Goal: Task Accomplishment & Management: Complete application form

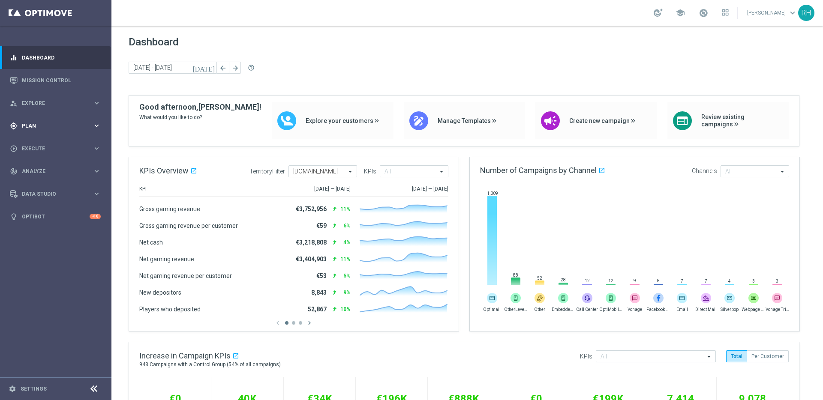
click at [57, 122] on div "gps_fixed Plan" at bounding box center [51, 126] width 83 height 8
click at [56, 143] on link "Target Groups" at bounding box center [55, 143] width 67 height 7
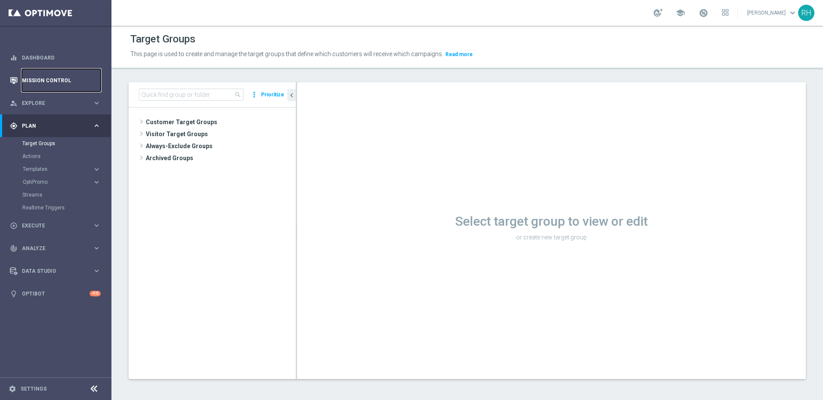
click at [63, 69] on link "Mission Control" at bounding box center [61, 80] width 79 height 23
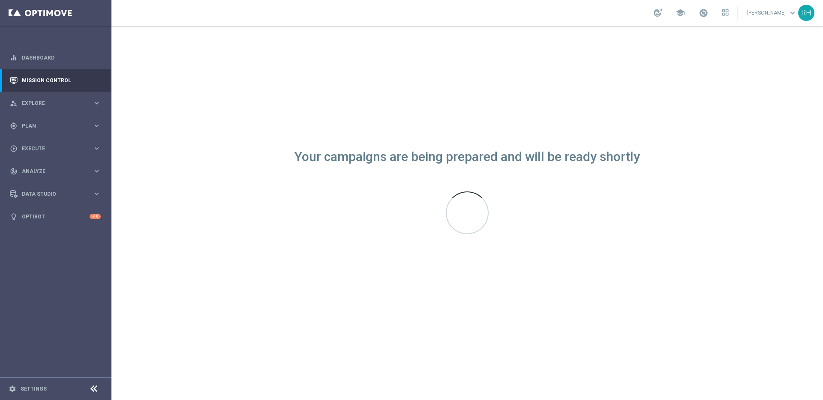
click at [669, 138] on div "Your campaigns are being prepared and will be ready shortly" at bounding box center [466, 213] width 711 height 375
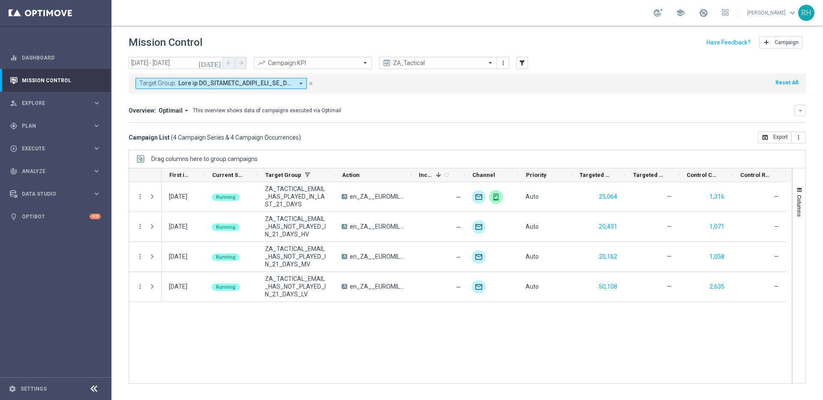
click at [605, 120] on div "Overview: Optimail arrow_drop_down This overview shows data of campaigns execut…" at bounding box center [467, 114] width 677 height 18
click at [618, 118] on div "Overview: Optimail arrow_drop_down This overview shows data of campaigns execut…" at bounding box center [467, 114] width 677 height 18
click at [404, 64] on input "text" at bounding box center [430, 63] width 92 height 7
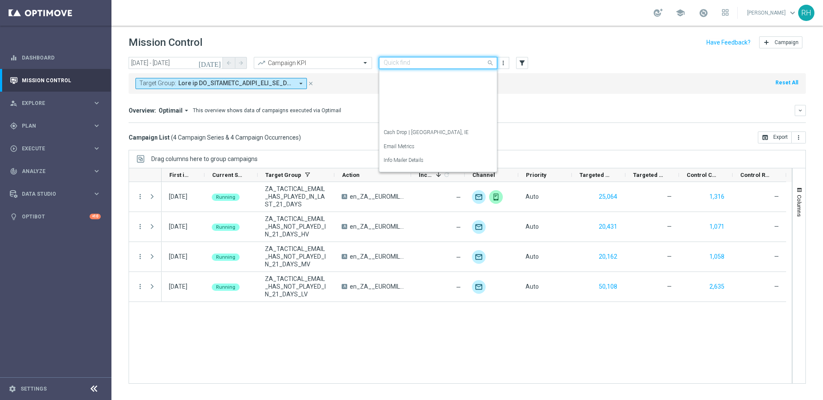
scroll to position [123, 0]
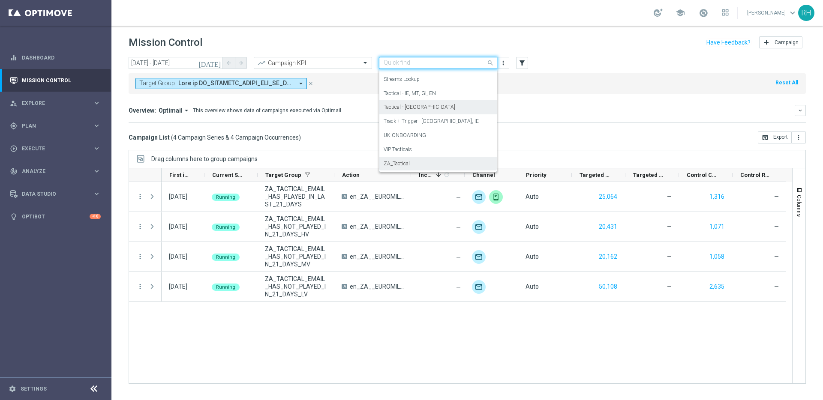
click at [404, 106] on label "Tactical - UK" at bounding box center [420, 107] width 72 height 7
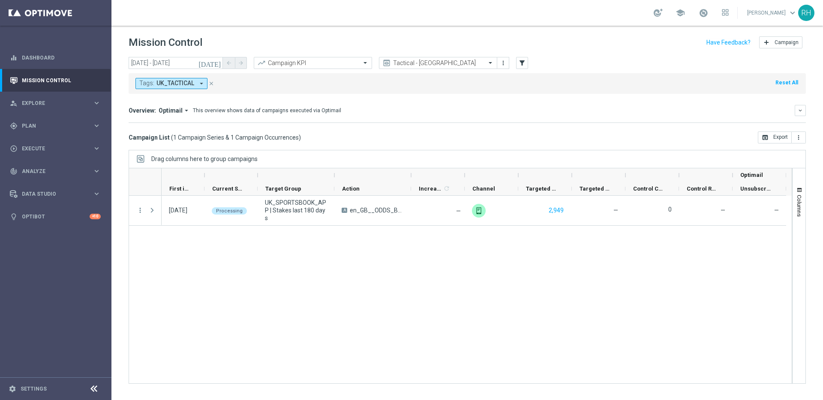
click at [217, 63] on icon "today" at bounding box center [209, 63] width 23 height 8
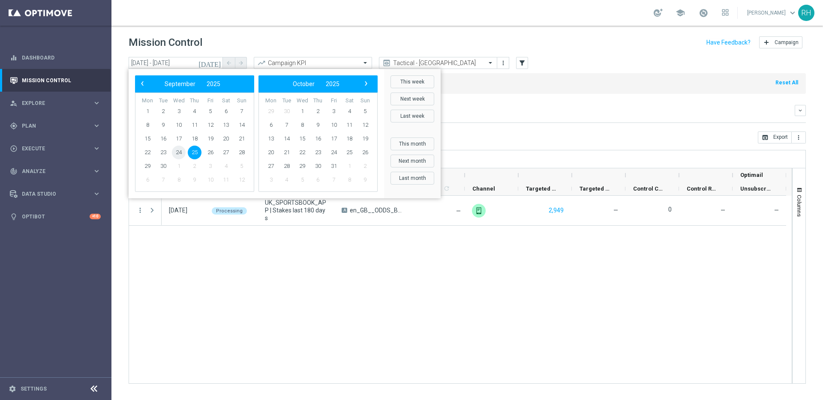
click at [183, 151] on span "24" at bounding box center [179, 153] width 14 height 14
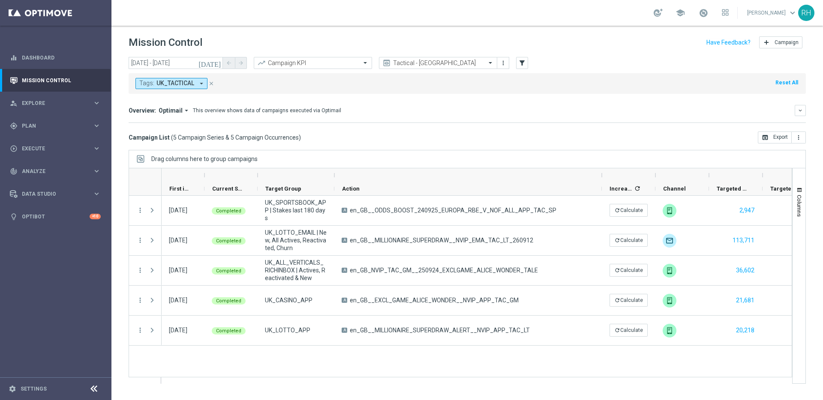
drag, startPoint x: 412, startPoint y: 178, endPoint x: 643, endPoint y: 162, distance: 231.9
click at [643, 162] on div "Drag columns here to group campaigns Drag here to set column labels" at bounding box center [467, 267] width 677 height 234
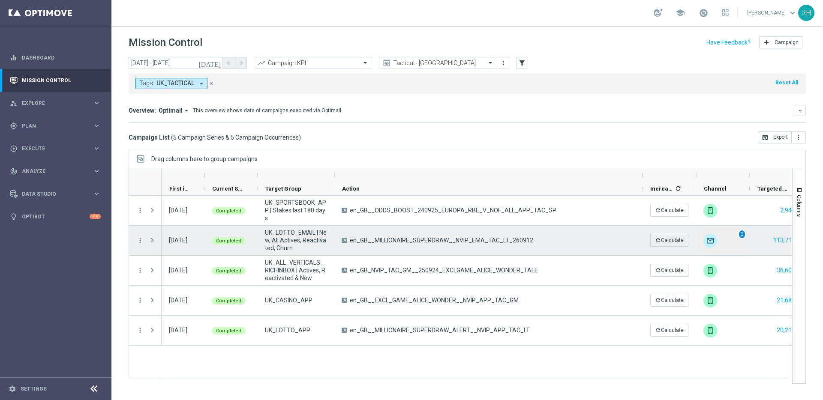
click at [743, 234] on span "unfold_more" at bounding box center [742, 234] width 6 height 6
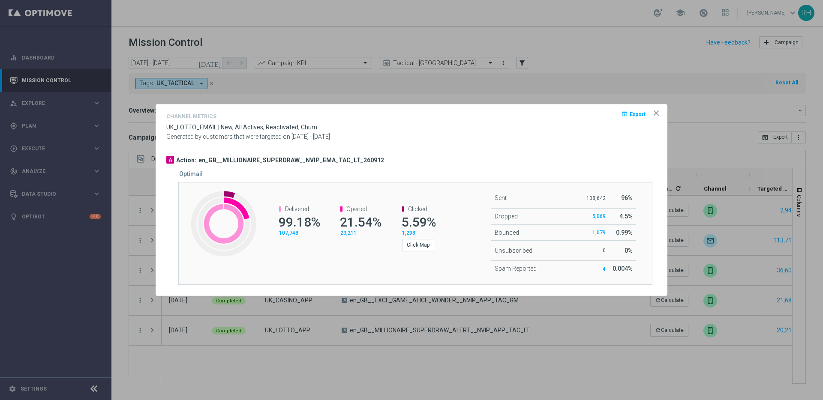
click at [658, 114] on icon "icon" at bounding box center [656, 113] width 9 height 9
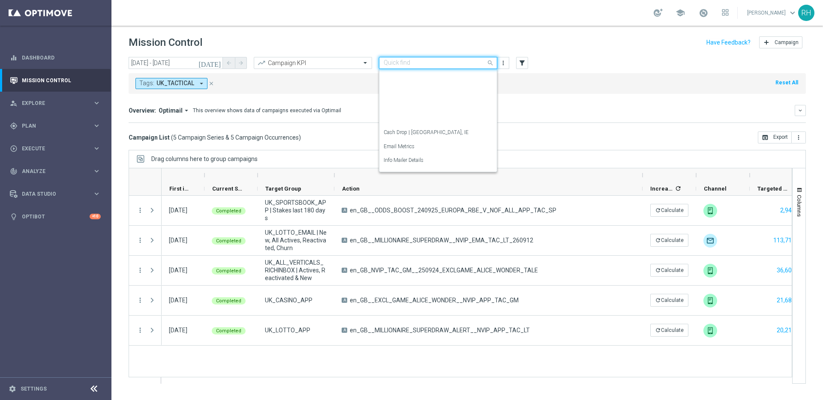
click at [399, 66] on input "text" at bounding box center [430, 63] width 92 height 7
click at [421, 153] on label "Tactical - IE, MT, GI, EN" at bounding box center [410, 156] width 52 height 7
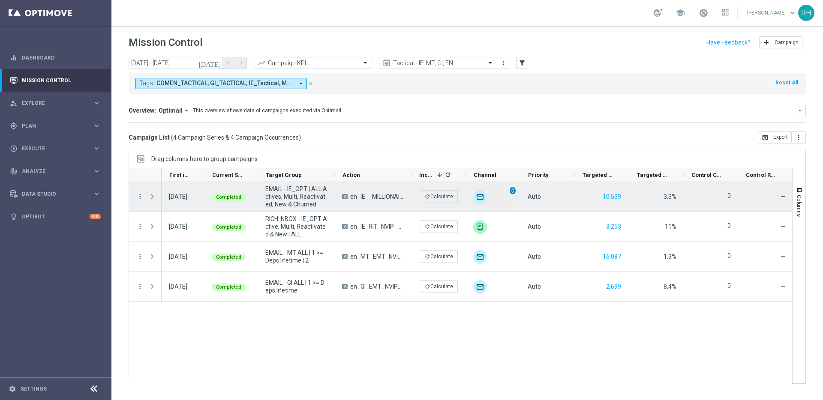
click at [513, 195] on div "unfold_more" at bounding box center [513, 190] width 8 height 9
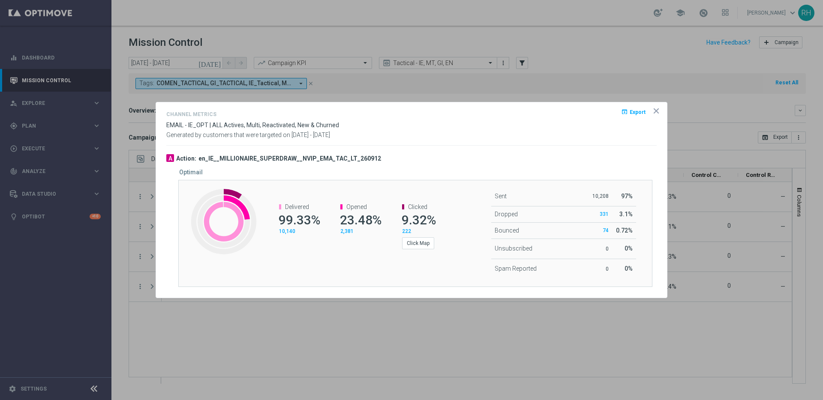
click at [625, 145] on opti-dialog-container "Channel Metrics open_in_browser Export EMAIL - IE_OPT | ALL Actives, Multi, Rea…" at bounding box center [411, 199] width 511 height 195
click at [654, 111] on icon "icon" at bounding box center [656, 111] width 9 height 9
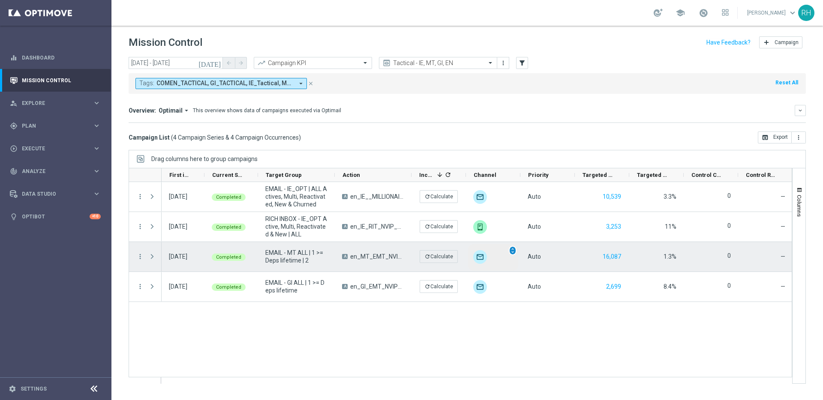
click at [512, 250] on span "unfold_more" at bounding box center [513, 251] width 6 height 6
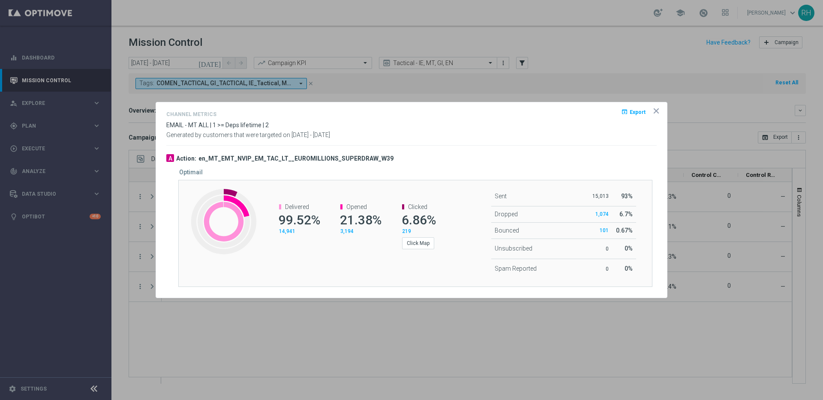
click at [561, 143] on div "Channel Metrics open_in_browser Export EMAIL - MT ALL | 1 >= Deps lifetime | 2 …" at bounding box center [411, 127] width 490 height 36
click at [654, 108] on icon "icon" at bounding box center [656, 111] width 9 height 9
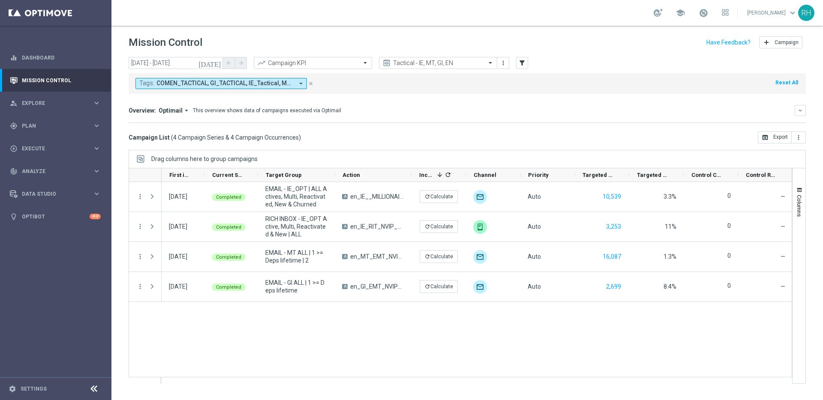
click at [627, 83] on div "Tags: COMEN_TACTICAL, GI_TACTICAL, IE_Tactical, MT_Tactical arrow_drop_down clo…" at bounding box center [467, 83] width 677 height 21
click at [416, 56] on header "Mission Control add Campaign" at bounding box center [466, 41] width 711 height 31
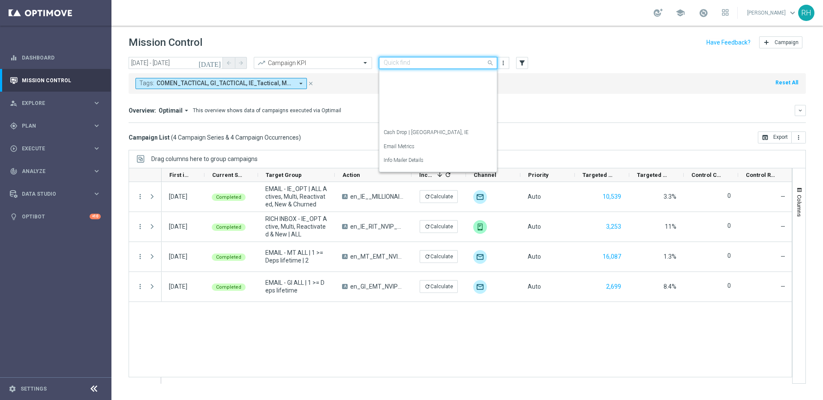
click at [417, 62] on input "text" at bounding box center [430, 63] width 92 height 7
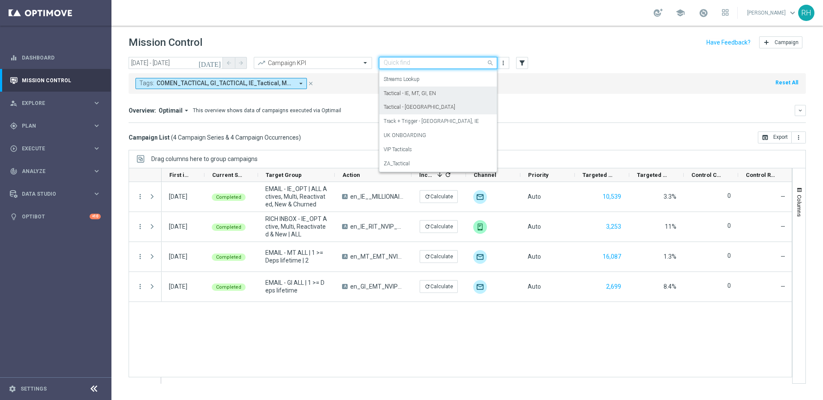
click at [423, 108] on div "Tactical - UK" at bounding box center [438, 107] width 109 height 14
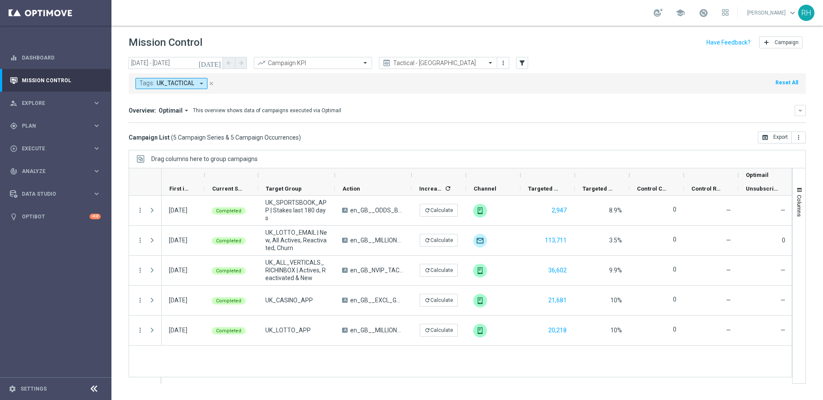
click at [219, 63] on icon "[DATE]" at bounding box center [209, 63] width 23 height 8
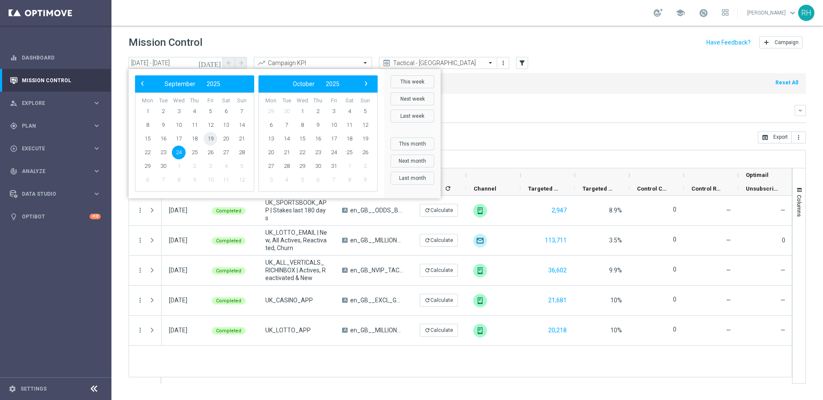
click at [214, 140] on span "19" at bounding box center [211, 139] width 14 height 14
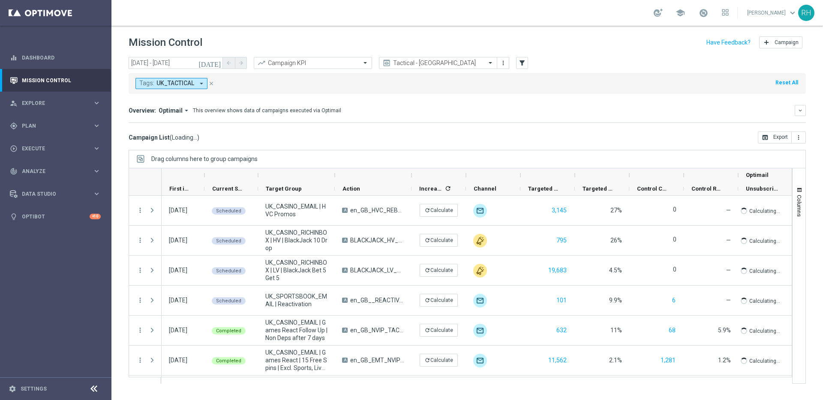
click at [525, 23] on div "school Ricky Hubbard keyboard_arrow_down RH" at bounding box center [466, 13] width 711 height 26
click at [571, 46] on div "Mission Control add Campaign" at bounding box center [467, 42] width 677 height 17
click at [580, 70] on div "Tags: UK_TACTICAL arrow_drop_down close Reset All" at bounding box center [467, 82] width 677 height 24
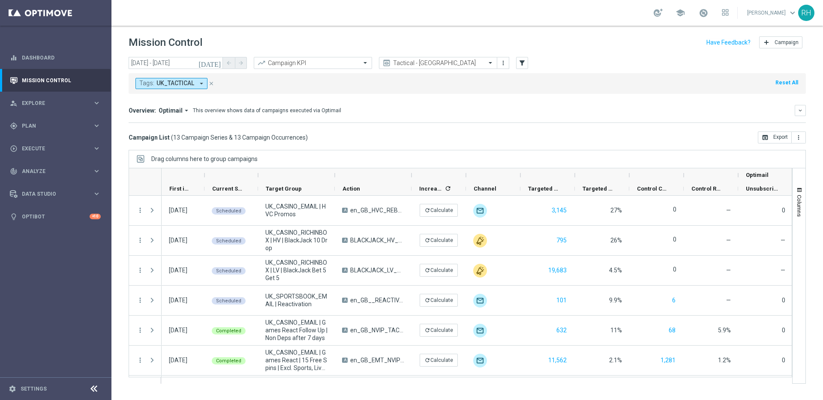
click at [565, 63] on div "today 19 Sep 2025 - 19 Sep 2025 arrow_back arrow_forward Campaign KPI trending_…" at bounding box center [467, 63] width 677 height 13
click at [565, 59] on div "today 19 Sep 2025 - 19 Sep 2025 arrow_back arrow_forward Campaign KPI trending_…" at bounding box center [467, 63] width 677 height 13
click at [564, 57] on div "today 19 Sep 2025 - 19 Sep 2025 arrow_back arrow_forward Campaign KPI trending_…" at bounding box center [467, 63] width 677 height 13
click at [557, 63] on div "today 19 Sep 2025 - 19 Sep 2025 arrow_back arrow_forward Campaign KPI trending_…" at bounding box center [467, 63] width 677 height 13
click at [556, 63] on div "today 19 Sep 2025 - 19 Sep 2025 arrow_back arrow_forward Campaign KPI trending_…" at bounding box center [467, 63] width 677 height 13
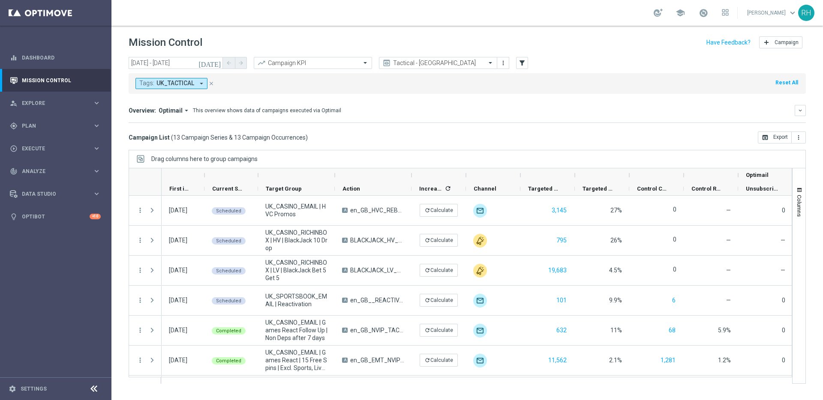
click at [556, 61] on div "today 19 Sep 2025 - 19 Sep 2025 arrow_back arrow_forward Campaign KPI trending_…" at bounding box center [467, 63] width 677 height 13
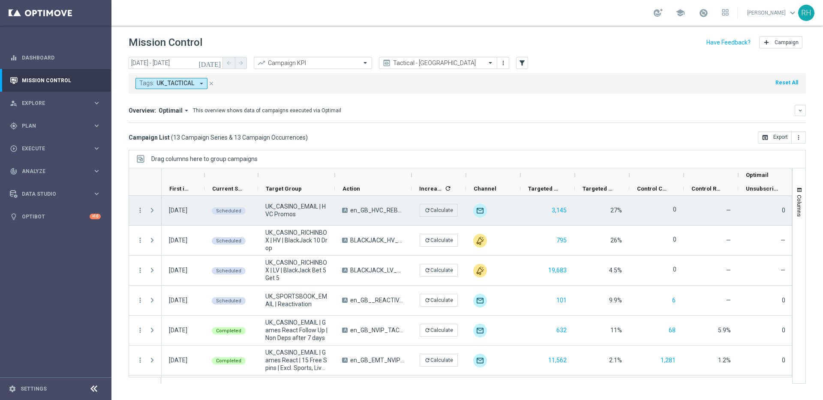
scroll to position [20, 0]
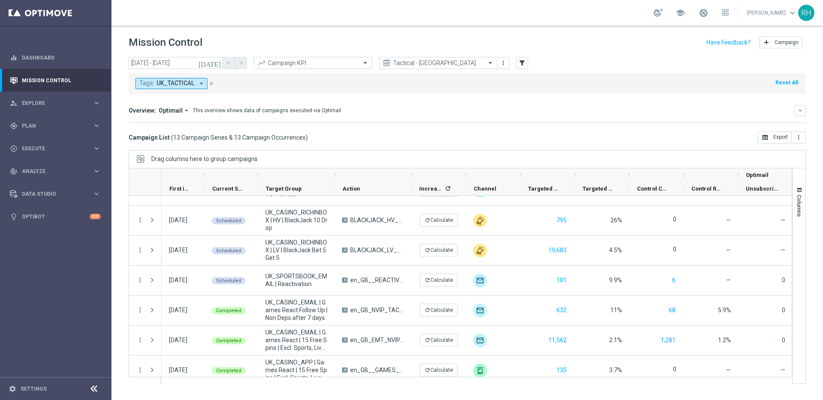
click at [610, 151] on div "Drag columns here to group campaigns" at bounding box center [467, 159] width 677 height 18
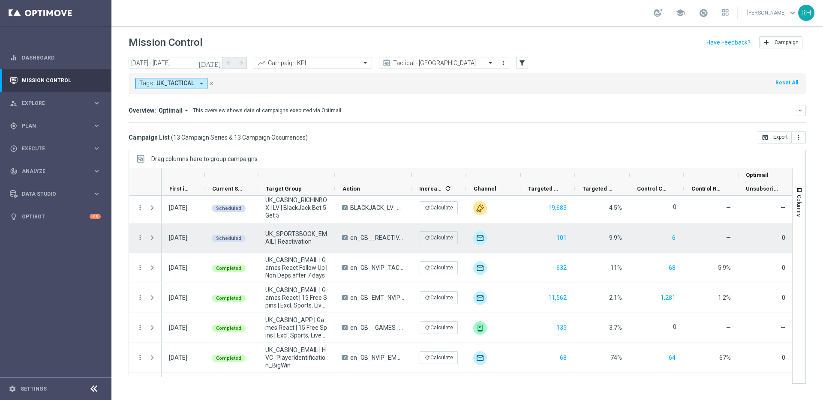
scroll to position [0, 0]
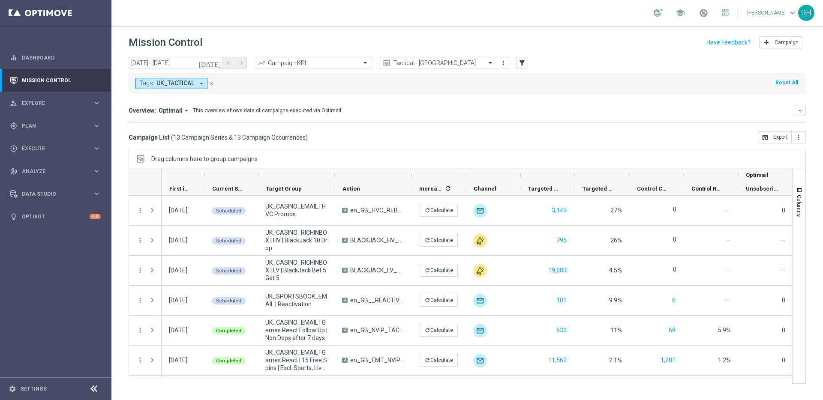
click at [562, 169] on div at bounding box center [547, 175] width 39 height 14
click at [554, 135] on div "Campaign List ( 13 Campaign Series & 13 Campaign Occurrences ) open_in_browser …" at bounding box center [467, 138] width 677 height 12
click at [339, 162] on div "Drag columns here to group campaigns" at bounding box center [467, 159] width 677 height 18
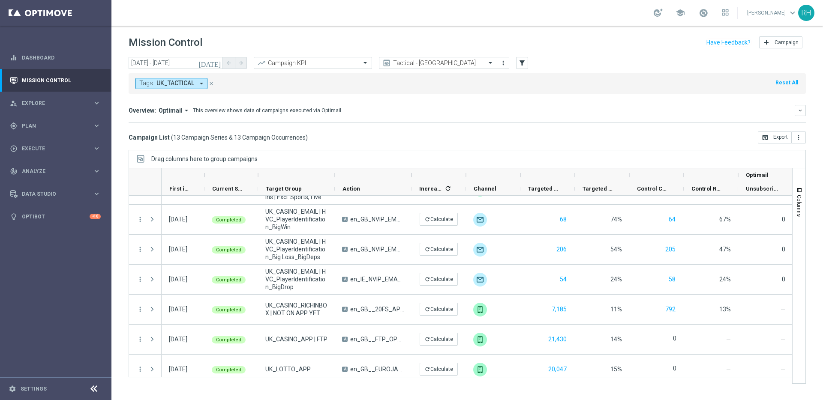
scroll to position [209, 0]
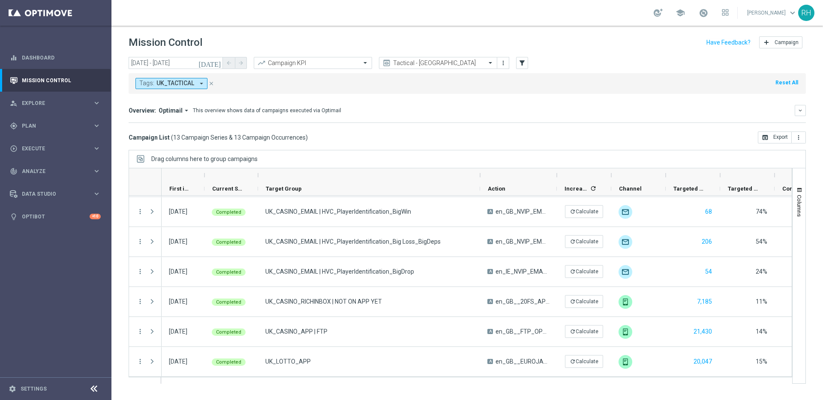
drag, startPoint x: 335, startPoint y: 174, endPoint x: 483, endPoint y: 159, distance: 149.1
click at [483, 159] on div "Drag columns here to group campaigns Drag here to set column labels" at bounding box center [467, 267] width 677 height 234
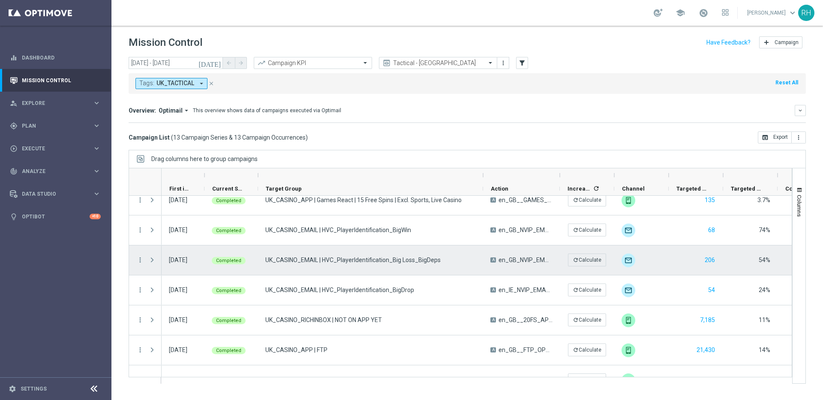
scroll to position [189, 0]
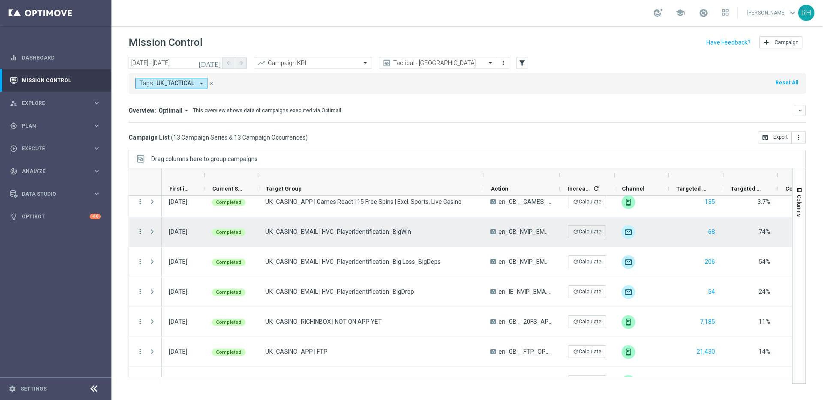
click at [137, 231] on icon "more_vert" at bounding box center [140, 232] width 8 height 8
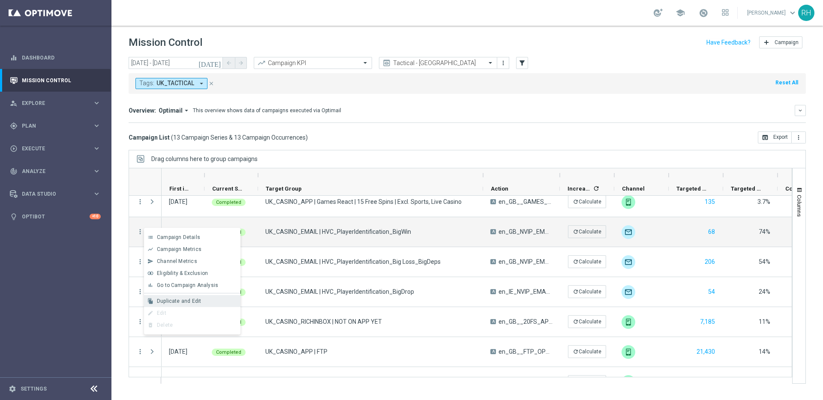
click at [195, 297] on div "file_copy Duplicate and Edit" at bounding box center [192, 301] width 96 height 12
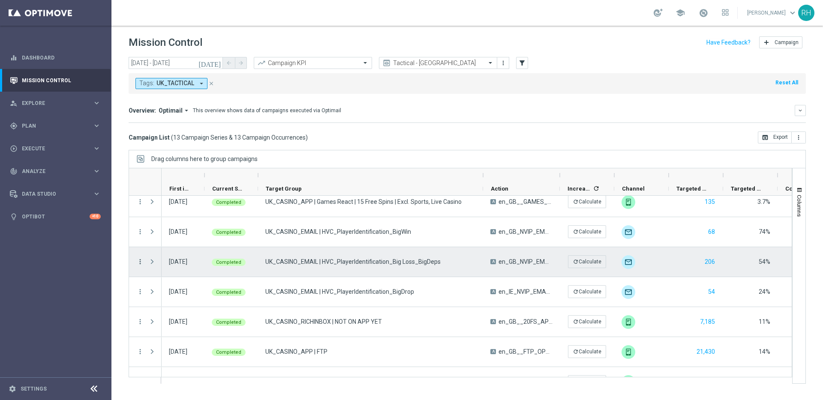
click at [137, 263] on icon "more_vert" at bounding box center [140, 262] width 8 height 8
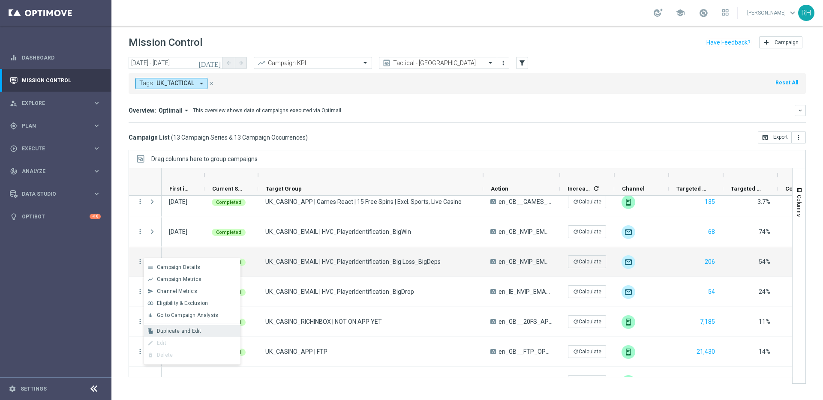
click at [195, 328] on span "Duplicate and Edit" at bounding box center [179, 331] width 44 height 6
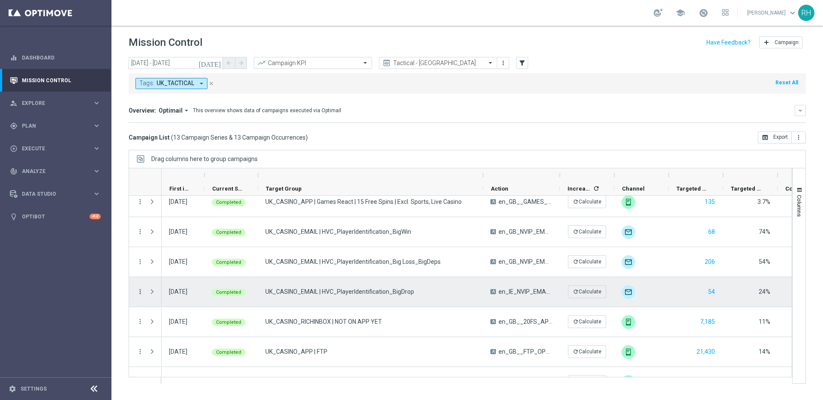
click at [143, 291] on icon "more_vert" at bounding box center [140, 292] width 8 height 8
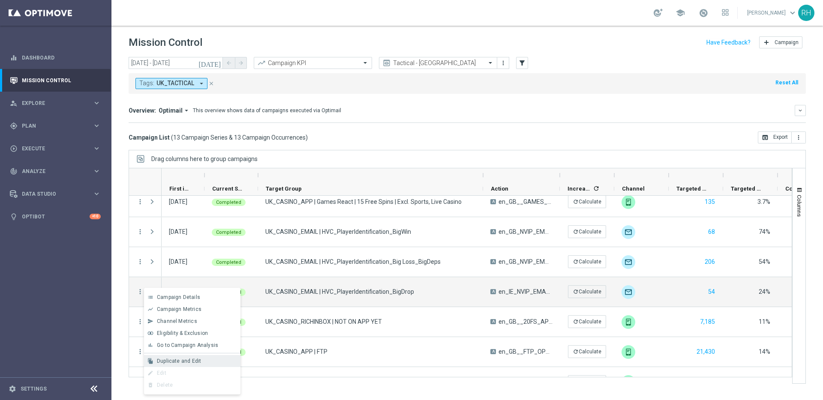
click at [197, 356] on div "file_copy Duplicate and Edit" at bounding box center [192, 361] width 96 height 12
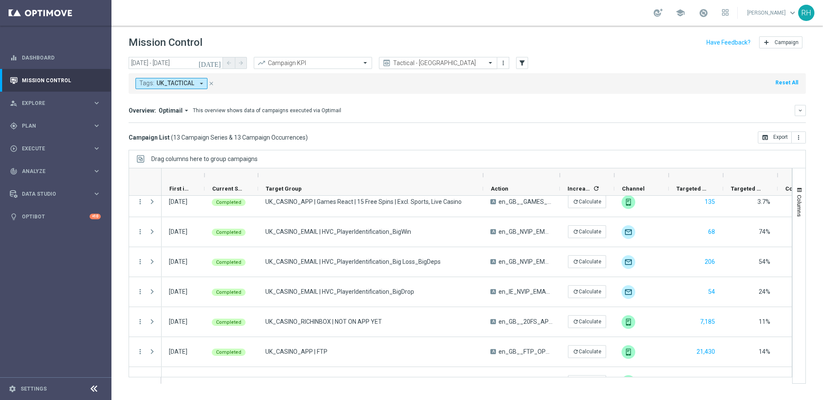
click at [432, 66] on input "text" at bounding box center [430, 63] width 92 height 7
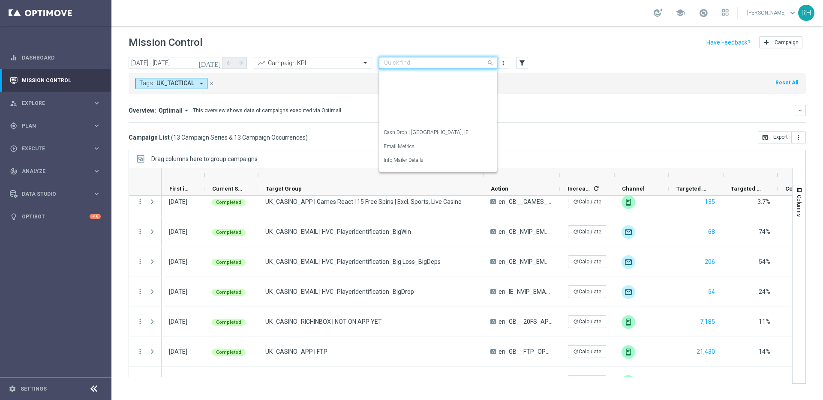
scroll to position [123, 0]
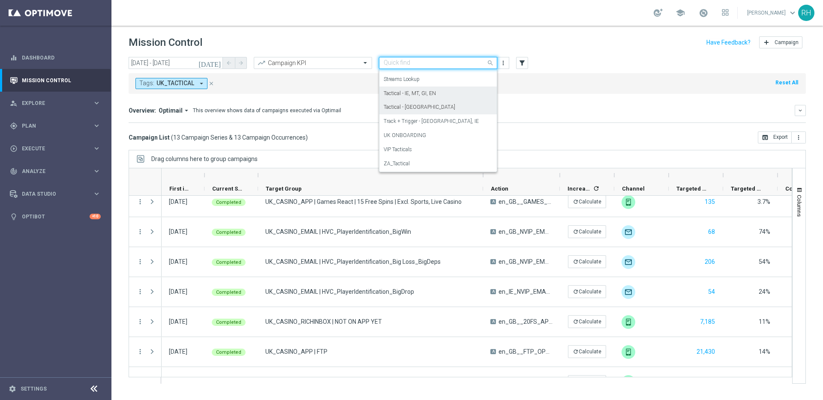
click at [435, 99] on div "Tactical - IE, MT, GI, EN" at bounding box center [438, 94] width 109 height 14
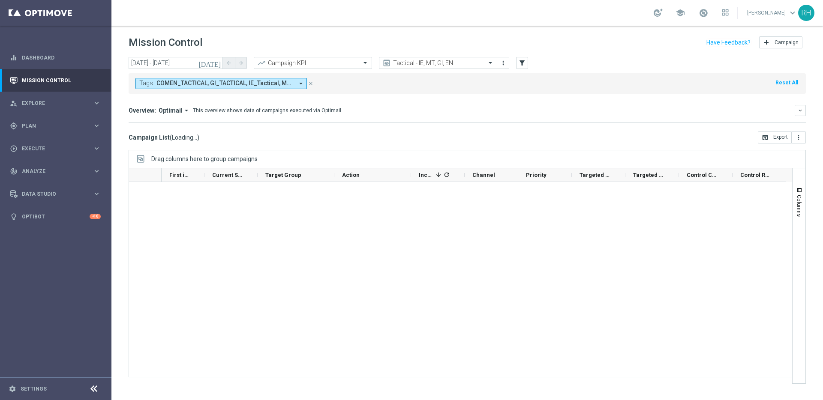
scroll to position [0, 0]
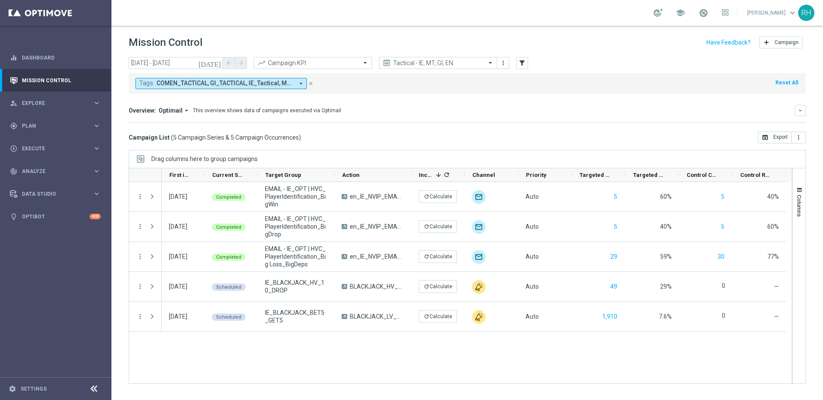
click at [435, 99] on mini-dashboard "Overview: Optimail arrow_drop_down This overview shows data of campaigns execut…" at bounding box center [467, 113] width 677 height 38
click at [432, 105] on div "Overview: Optimail arrow_drop_down This overview shows data of campaigns execut…" at bounding box center [467, 110] width 677 height 11
click at [525, 126] on mini-dashboard "Overview: Optimail arrow_drop_down This overview shows data of campaigns execut…" at bounding box center [467, 113] width 677 height 38
drag, startPoint x: 529, startPoint y: 137, endPoint x: 549, endPoint y: 167, distance: 35.8
click at [529, 138] on div "Campaign List ( 5 Campaign Series & 5 Campaign Occurrences ) open_in_browser Ex…" at bounding box center [467, 138] width 677 height 12
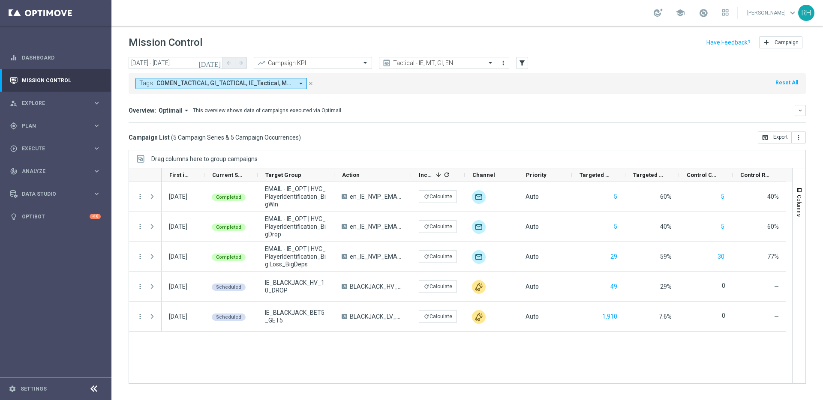
click at [549, 156] on div "Drag columns here to group campaigns" at bounding box center [467, 159] width 677 height 18
click at [547, 138] on div "Campaign List ( 5 Campaign Series & 5 Campaign Occurrences ) open_in_browser Ex…" at bounding box center [467, 138] width 677 height 12
click at [543, 109] on div "Overview: Optimail arrow_drop_down This overview shows data of campaigns execut…" at bounding box center [462, 111] width 666 height 8
click at [543, 96] on mini-dashboard "Overview: Optimail arrow_drop_down This overview shows data of campaigns execut…" at bounding box center [467, 113] width 677 height 38
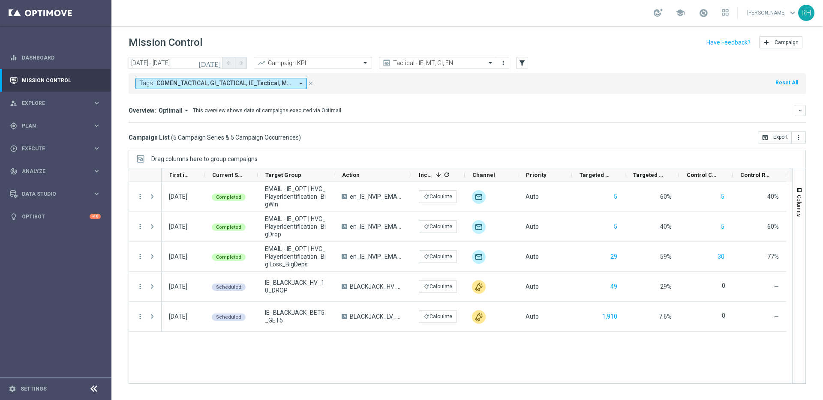
click at [541, 108] on div "Overview: Optimail arrow_drop_down This overview shows data of campaigns execut…" at bounding box center [462, 111] width 666 height 8
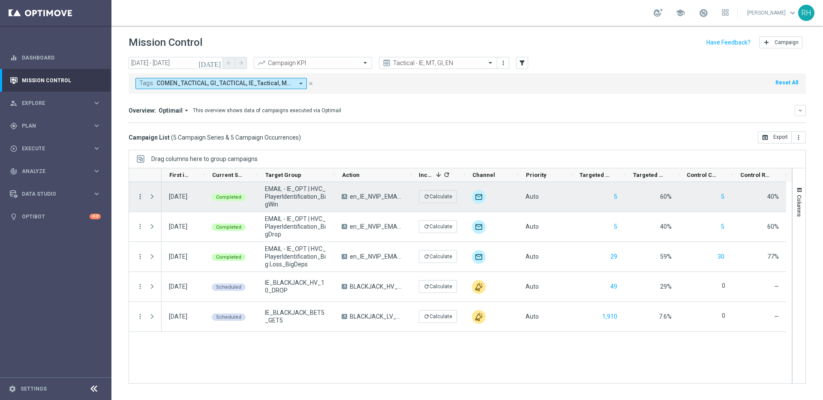
click at [144, 197] on icon "more_vert" at bounding box center [140, 197] width 8 height 8
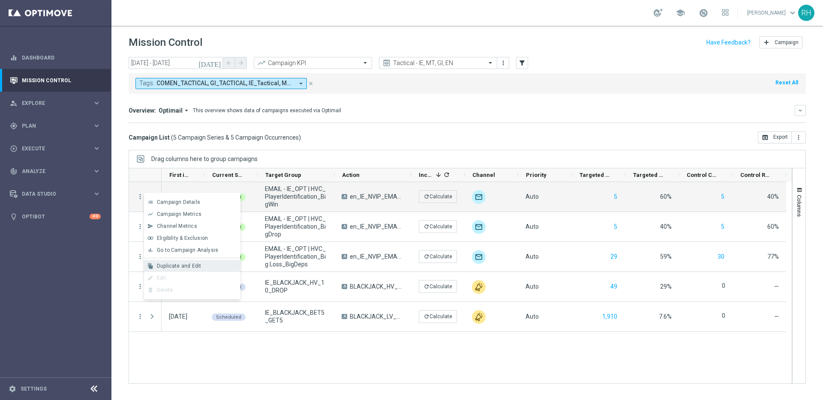
click at [169, 262] on div "file_copy Duplicate and Edit" at bounding box center [192, 266] width 96 height 12
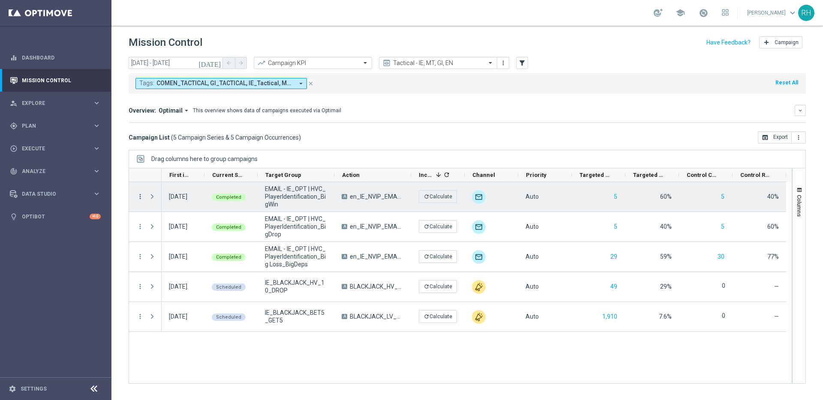
click at [142, 195] on icon "more_vert" at bounding box center [140, 197] width 8 height 8
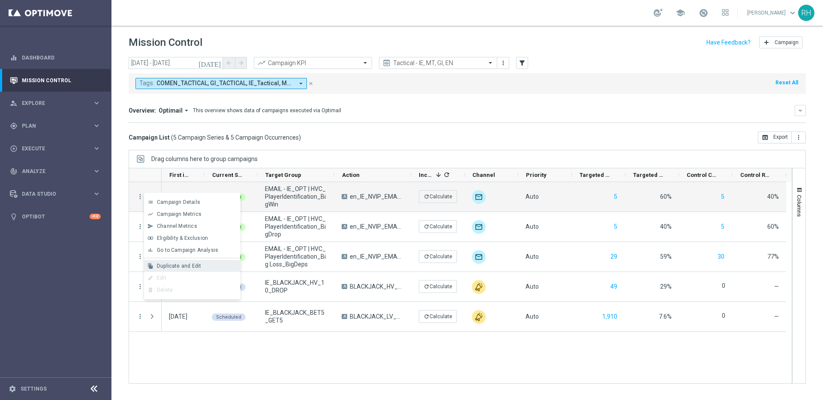
click at [176, 271] on div "file_copy Duplicate and Edit" at bounding box center [192, 266] width 96 height 12
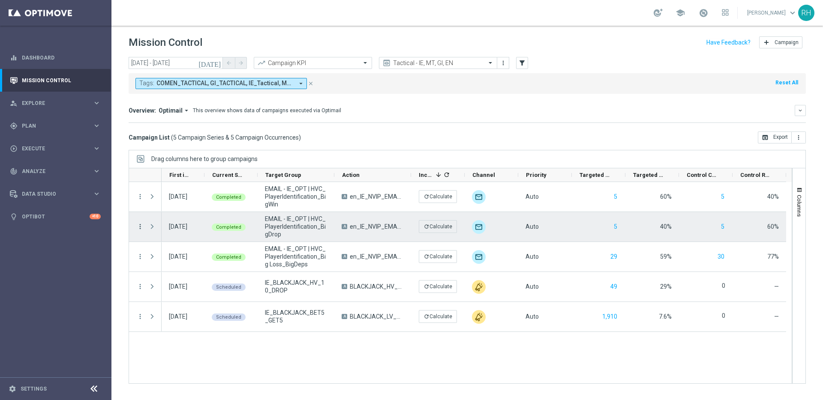
click at [141, 228] on icon "more_vert" at bounding box center [140, 227] width 8 height 8
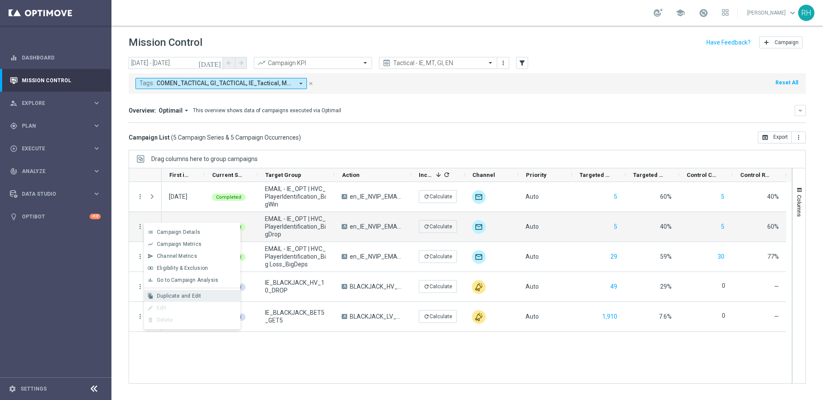
click at [200, 297] on div "Duplicate and Edit" at bounding box center [197, 296] width 80 height 6
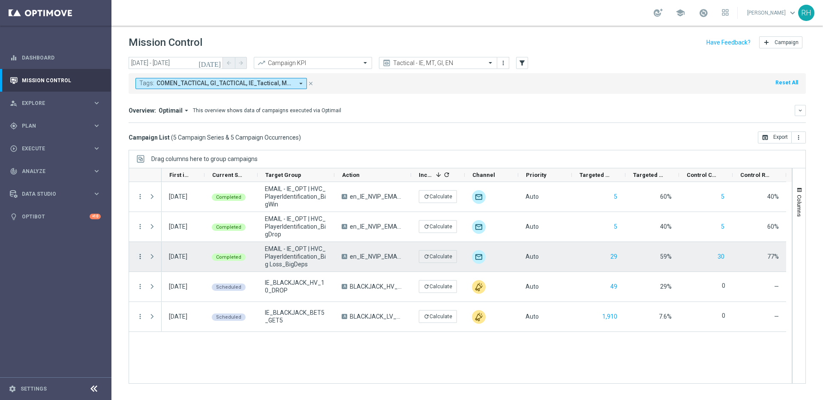
click at [138, 259] on icon "more_vert" at bounding box center [140, 257] width 8 height 8
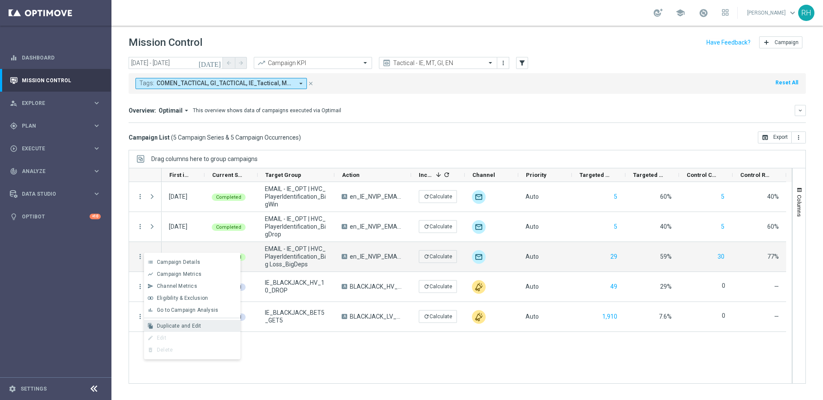
click at [193, 321] on div "file_copy Duplicate and Edit" at bounding box center [192, 326] width 96 height 12
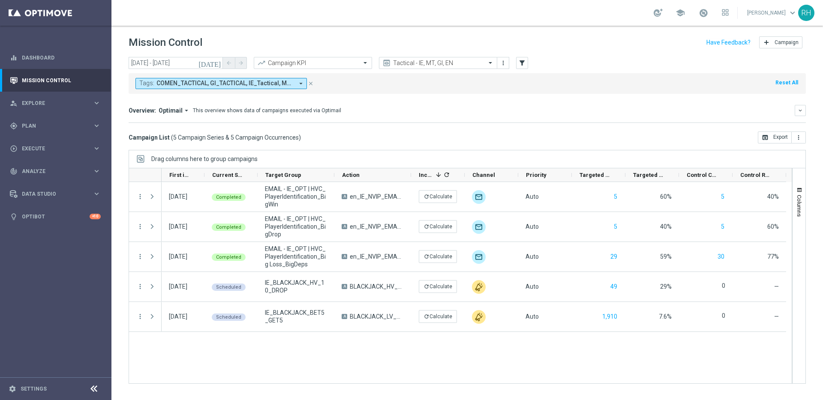
click at [495, 167] on div "Drag columns here to group campaigns" at bounding box center [467, 159] width 677 height 18
click at [561, 362] on div "19 Sep 2025, Friday Completed EMAIL - IE_OPT | HVC_PlayerIdentification_BigWin …" at bounding box center [477, 282] width 630 height 201
click at [579, 94] on mini-dashboard "Overview: Optimail arrow_drop_down This overview shows data of campaigns execut…" at bounding box center [467, 113] width 677 height 38
click at [213, 60] on button "[DATE]" at bounding box center [210, 63] width 26 height 13
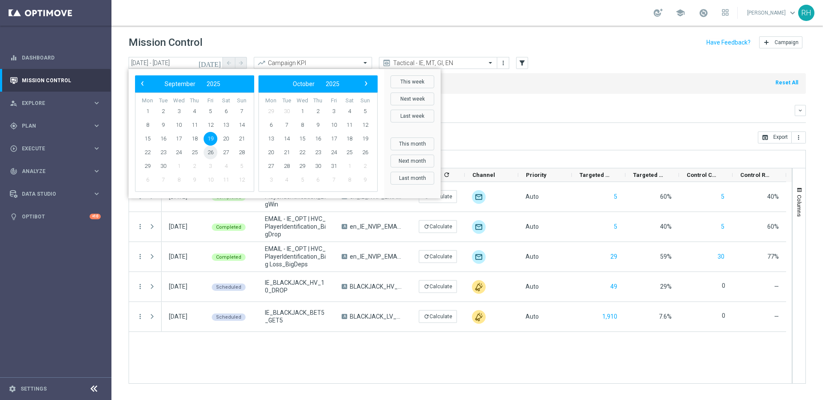
click at [214, 155] on span "26" at bounding box center [211, 153] width 14 height 14
type input "26 Sep 2025 - 26 Sep 2025"
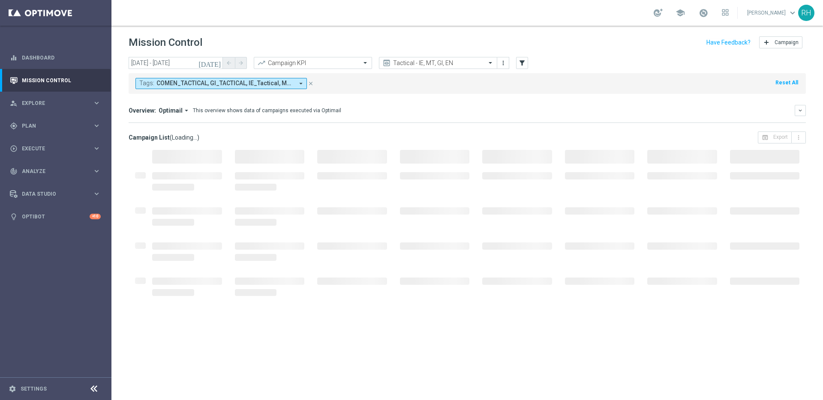
click at [558, 54] on header "Mission Control add Campaign" at bounding box center [466, 41] width 711 height 31
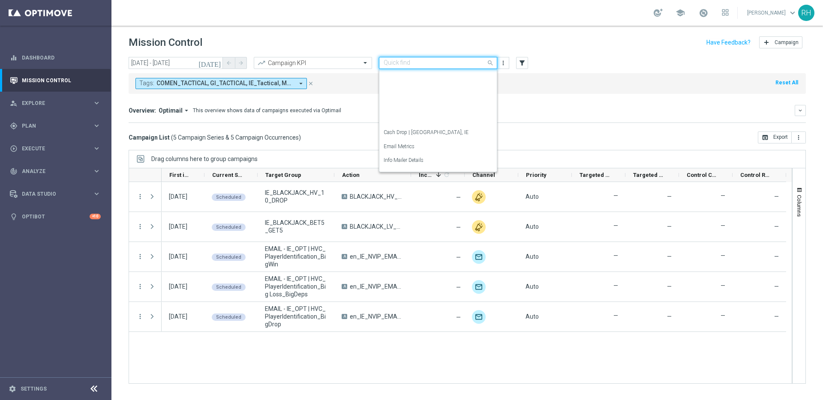
click at [405, 66] on input "text" at bounding box center [430, 63] width 92 height 7
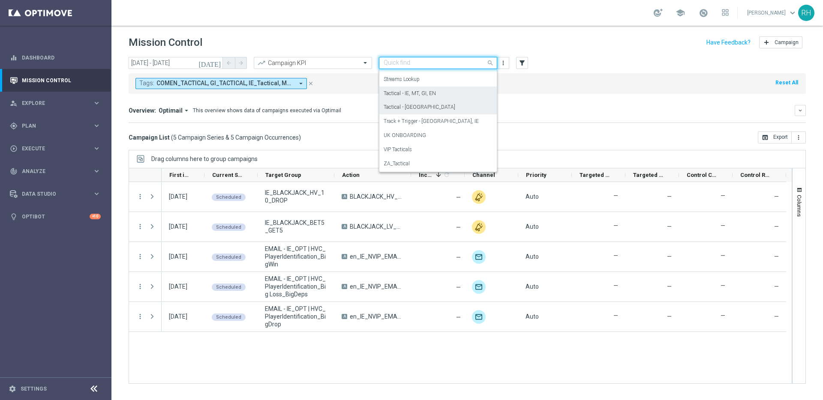
click at [420, 107] on div "Tactical - UK" at bounding box center [438, 107] width 109 height 14
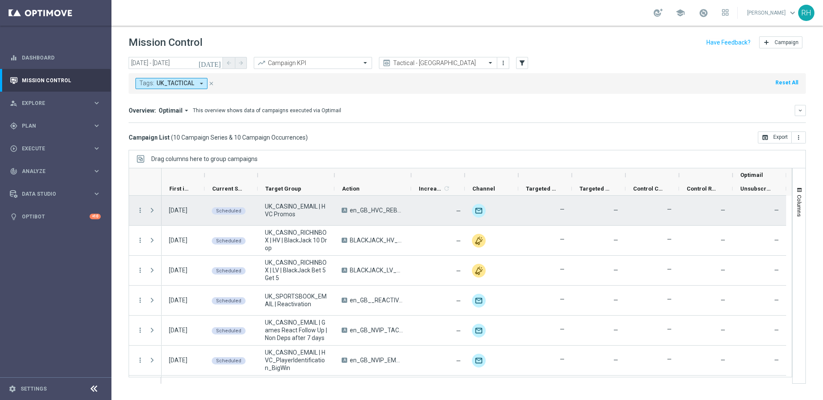
scroll to position [2, 0]
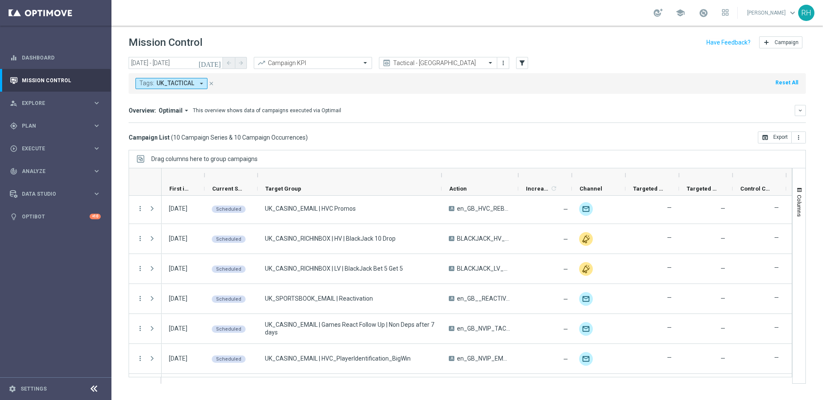
drag, startPoint x: 333, startPoint y: 175, endPoint x: 523, endPoint y: 161, distance: 190.4
click at [443, 173] on div at bounding box center [441, 175] width 3 height 14
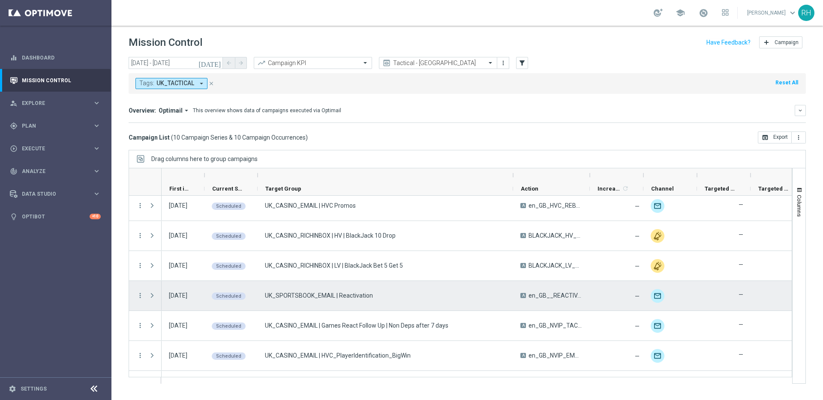
scroll to position [119, 0]
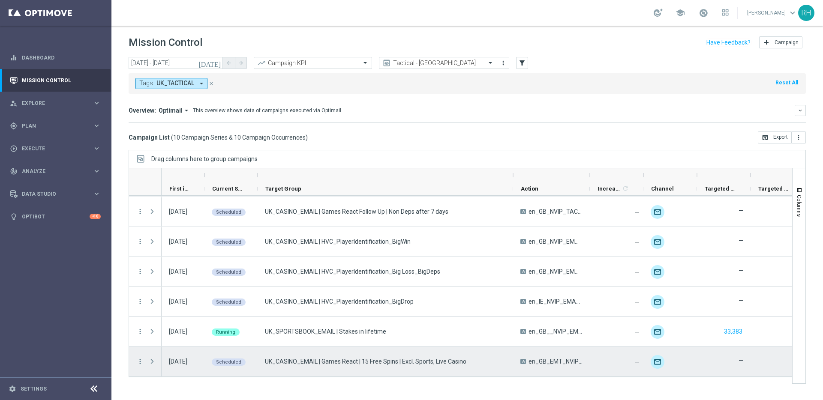
click at [144, 361] on div "Press SPACE to select this row." at bounding box center [152, 362] width 17 height 30
click at [138, 364] on icon "more_vert" at bounding box center [140, 362] width 8 height 8
click at [177, 271] on span "Campaign Details" at bounding box center [178, 273] width 43 height 6
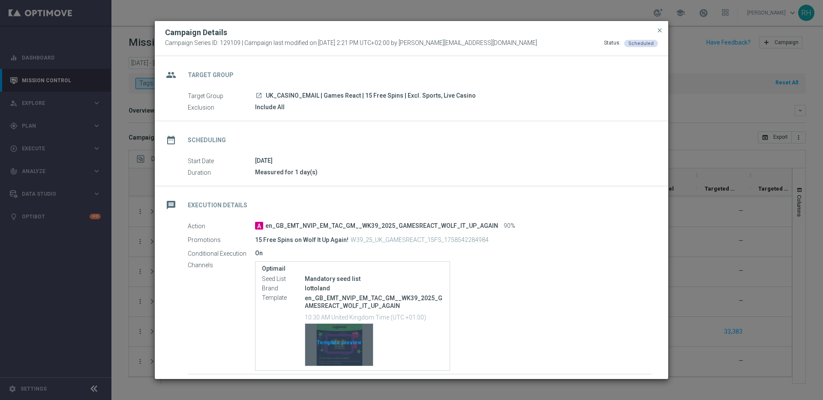
click at [354, 336] on div "Template preview" at bounding box center [339, 345] width 68 height 42
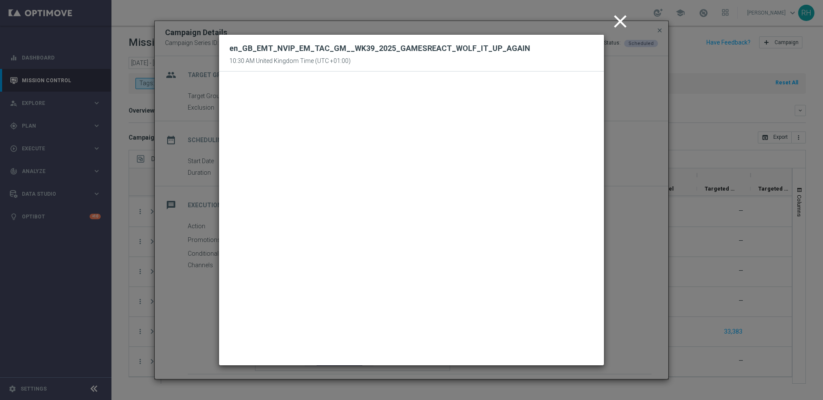
click at [657, 145] on modal-container "close en_GB_EMT_NVIP_EM_TAC_GM__WK39_2025_GAMESREACT_WOLF_IT_UP_AGAIN 10:30 AM …" at bounding box center [411, 200] width 823 height 400
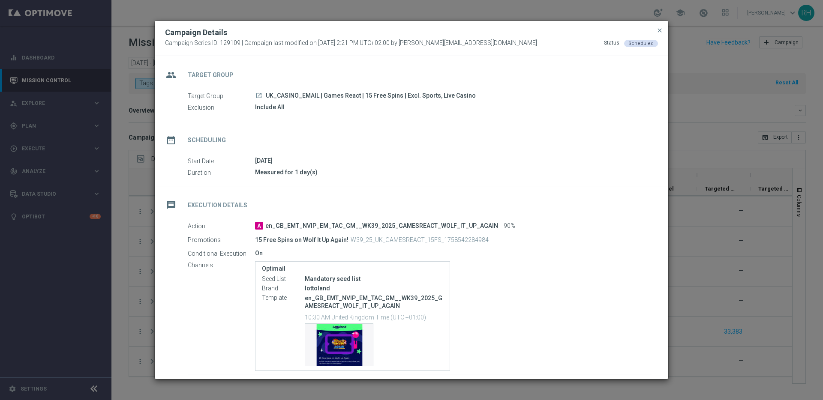
click at [661, 26] on button "close" at bounding box center [659, 30] width 9 height 10
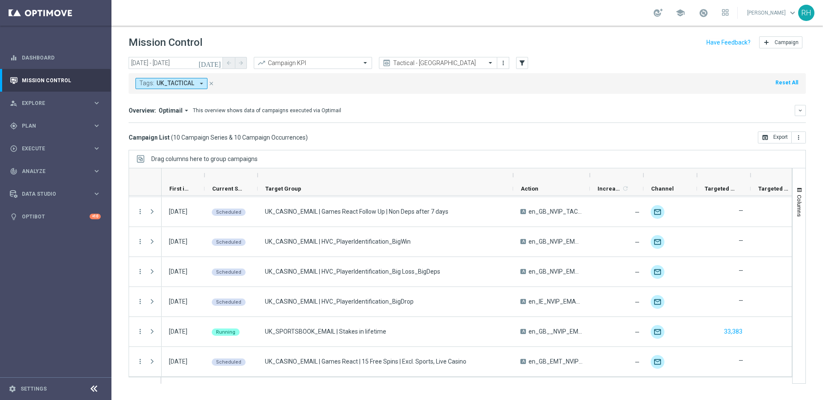
click at [69, 290] on sidenavbar "equalizer Dashboard Mission Control" at bounding box center [55, 200] width 111 height 400
click at [531, 137] on div "Campaign List ( 10 Campaign Series & 10 Campaign Occurrences ) open_in_browser …" at bounding box center [467, 138] width 677 height 12
click at [536, 138] on div "Campaign List ( 10 Campaign Series & 10 Campaign Occurrences ) open_in_browser …" at bounding box center [467, 138] width 677 height 12
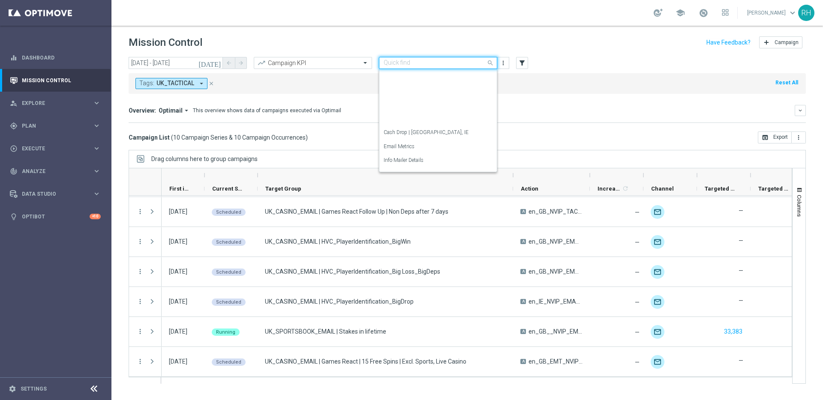
click at [450, 57] on div "Quick find Tactical - UK" at bounding box center [438, 63] width 118 height 12
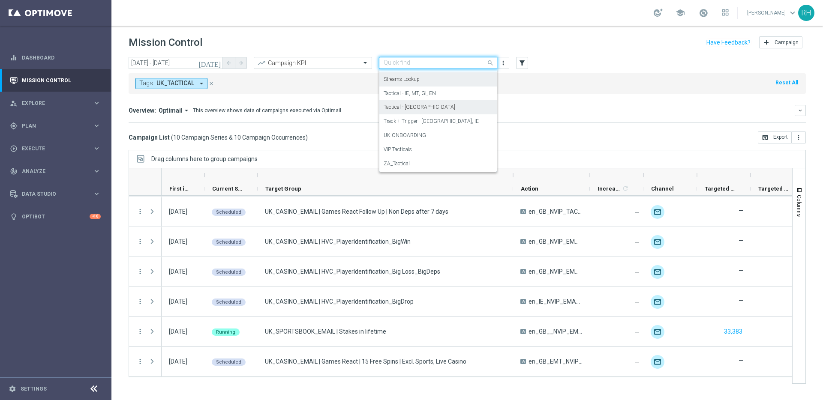
click at [444, 77] on div "Streams Lookup" at bounding box center [438, 79] width 109 height 14
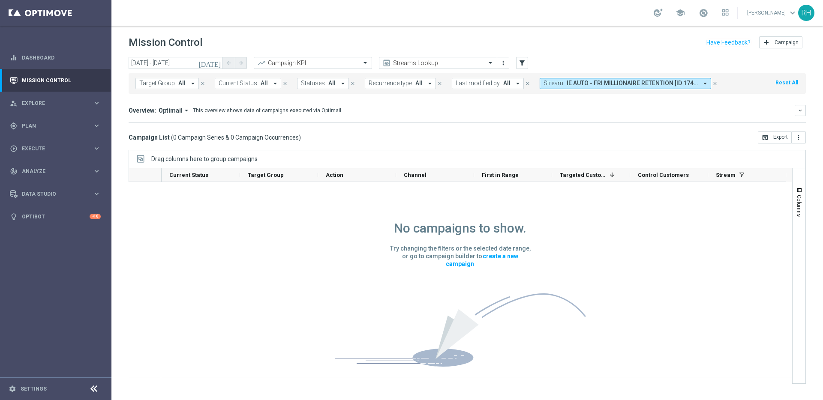
scroll to position [0, 0]
click at [525, 63] on icon "filter_alt" at bounding box center [522, 63] width 8 height 8
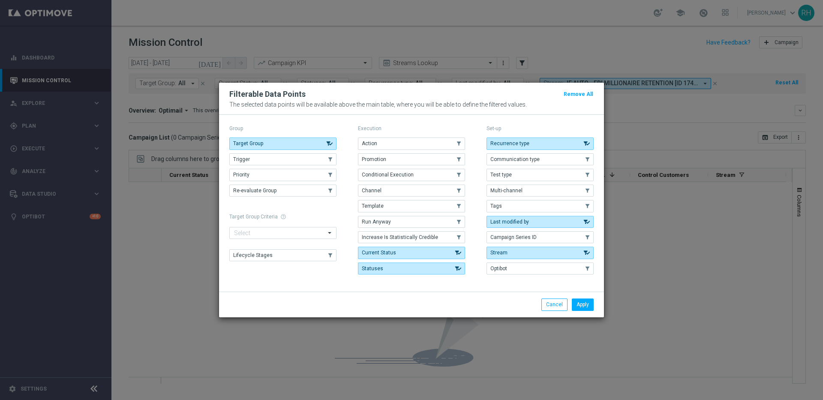
click at [459, 293] on div "Apply Cancel" at bounding box center [411, 304] width 385 height 25
click at [485, 292] on div "Apply Cancel" at bounding box center [411, 304] width 385 height 25
click at [520, 292] on div "Apply Cancel" at bounding box center [411, 304] width 385 height 25
click at [511, 96] on div "Filterable Data Points Remove All" at bounding box center [411, 94] width 377 height 10
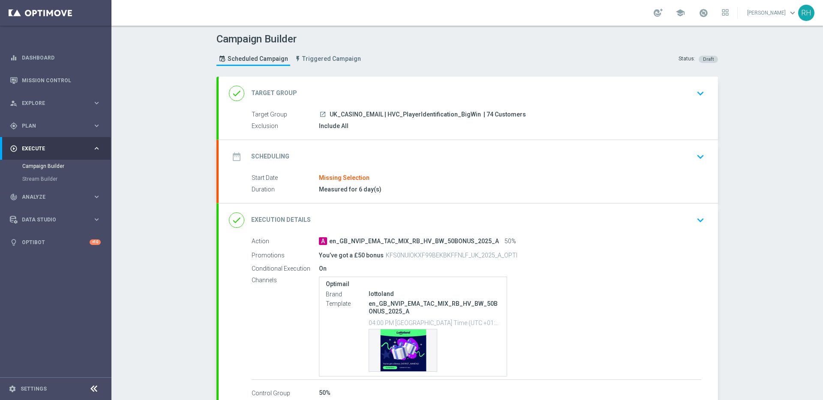
click at [503, 163] on div "date_range Scheduling keyboard_arrow_down" at bounding box center [468, 157] width 479 height 16
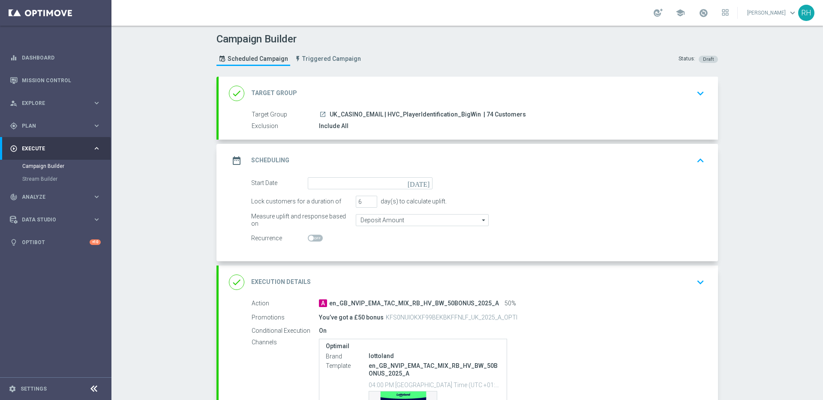
click at [426, 182] on icon "[DATE]" at bounding box center [420, 181] width 25 height 9
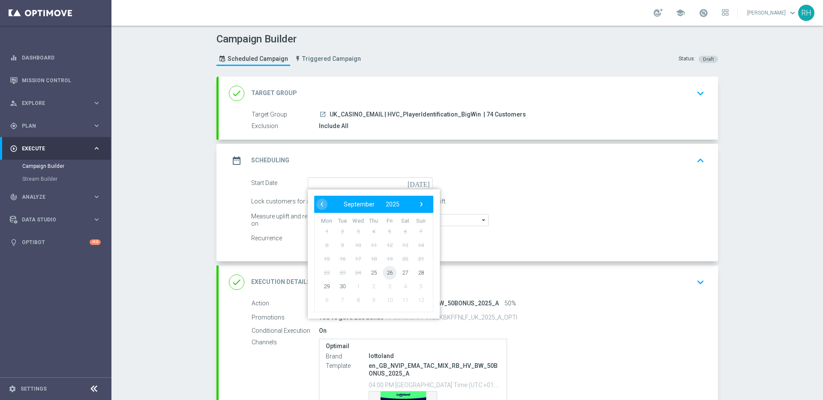
click at [385, 276] on span "26" at bounding box center [390, 273] width 14 height 14
type input "[DATE]"
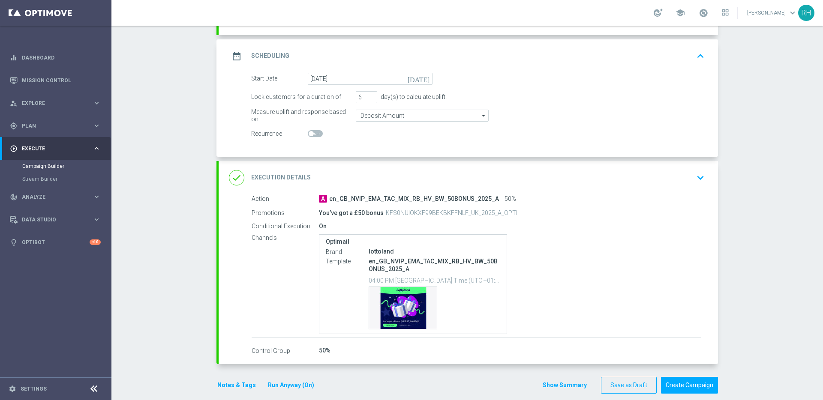
scroll to position [115, 0]
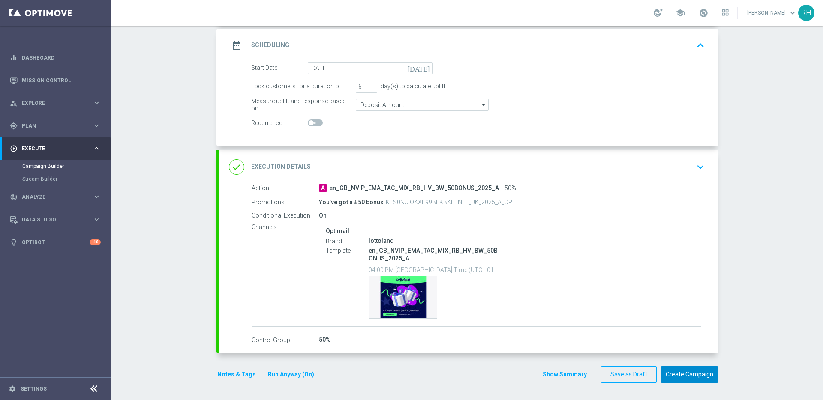
click at [699, 369] on button "Create Campaign" at bounding box center [689, 374] width 57 height 17
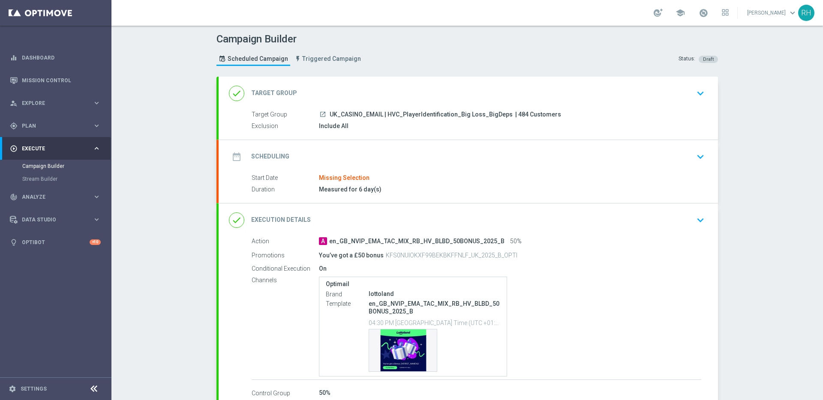
click at [538, 155] on div "date_range Scheduling keyboard_arrow_down" at bounding box center [468, 157] width 479 height 16
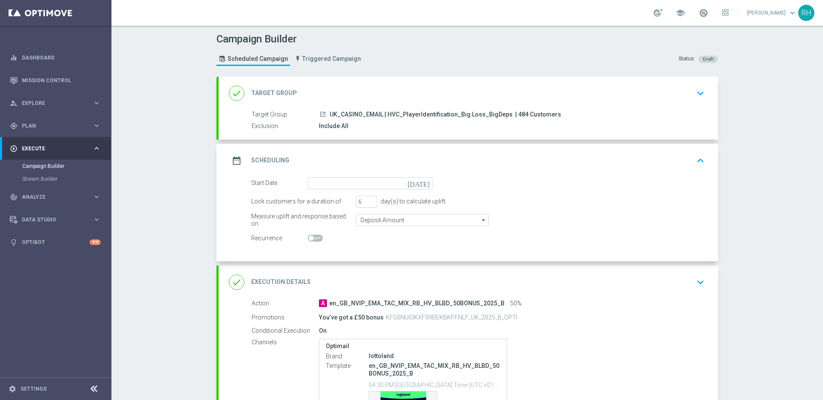
click at [426, 186] on icon "today" at bounding box center [420, 181] width 25 height 9
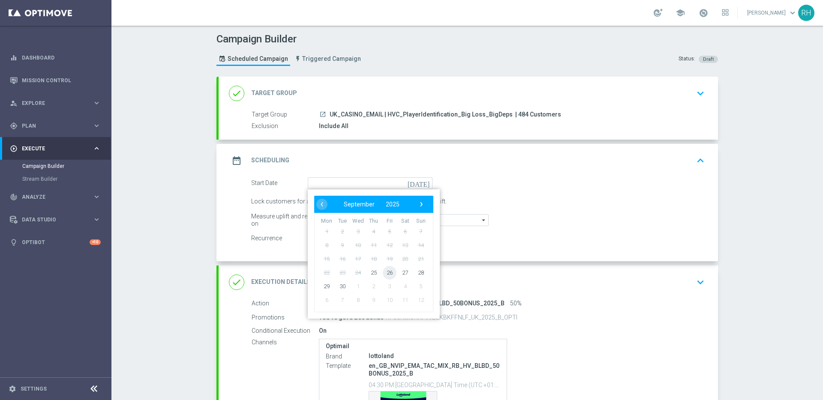
click at [386, 276] on span "26" at bounding box center [390, 273] width 14 height 14
type input "26 Sep 2025"
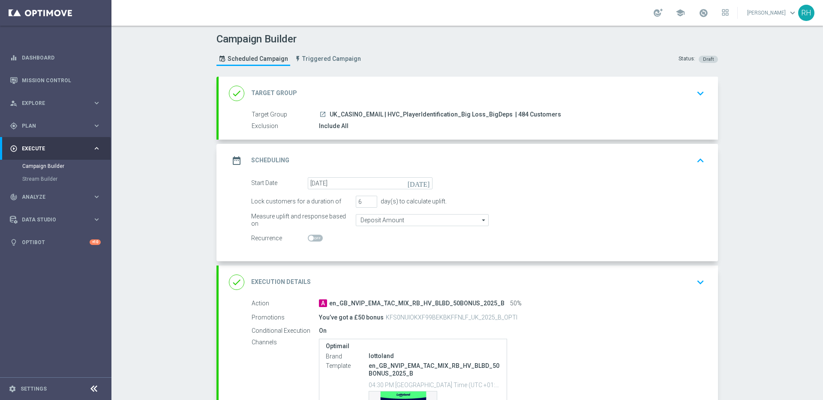
click at [779, 174] on div "Campaign Builder Scheduled Campaign Triggered Campaign Status: Draft done Targe…" at bounding box center [466, 213] width 711 height 375
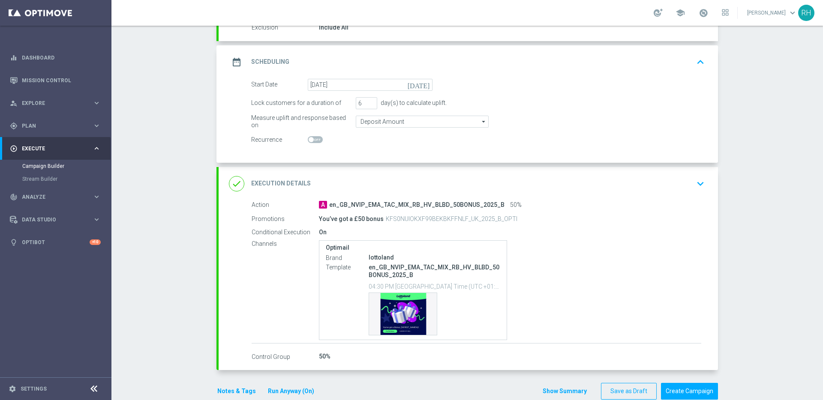
scroll to position [115, 0]
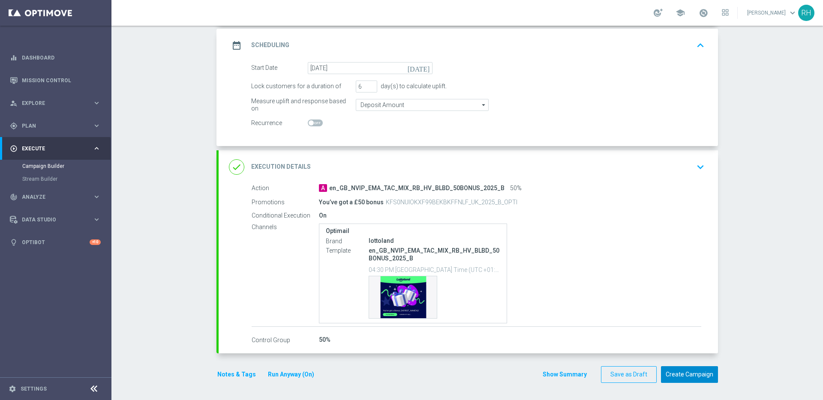
click at [699, 378] on button "Create Campaign" at bounding box center [689, 374] width 57 height 17
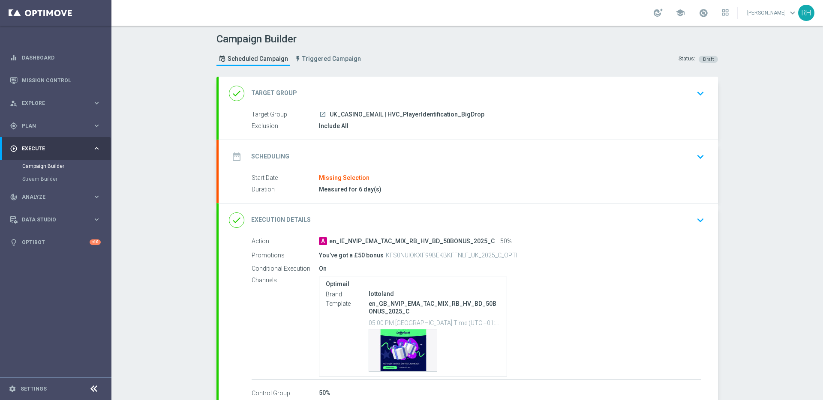
click at [694, 150] on icon "keyboard_arrow_down" at bounding box center [700, 156] width 13 height 13
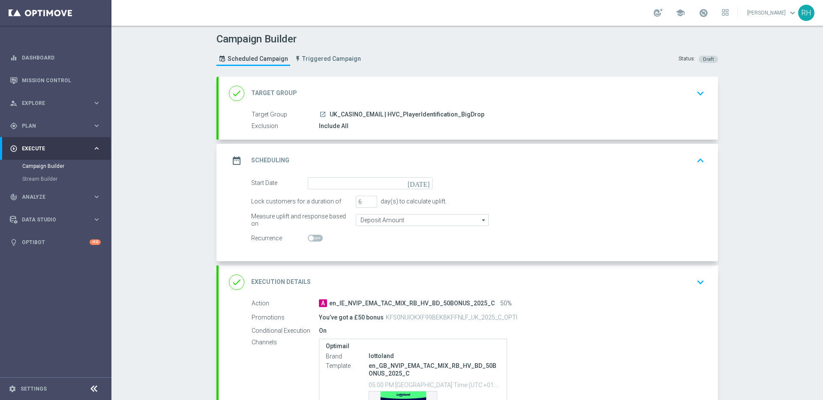
click at [424, 181] on icon "[DATE]" at bounding box center [420, 181] width 25 height 9
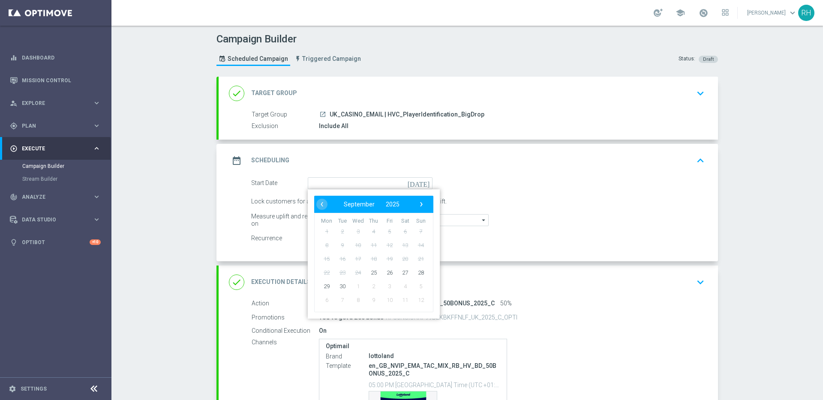
click at [626, 274] on div "done Execution Details keyboard_arrow_down" at bounding box center [468, 282] width 479 height 16
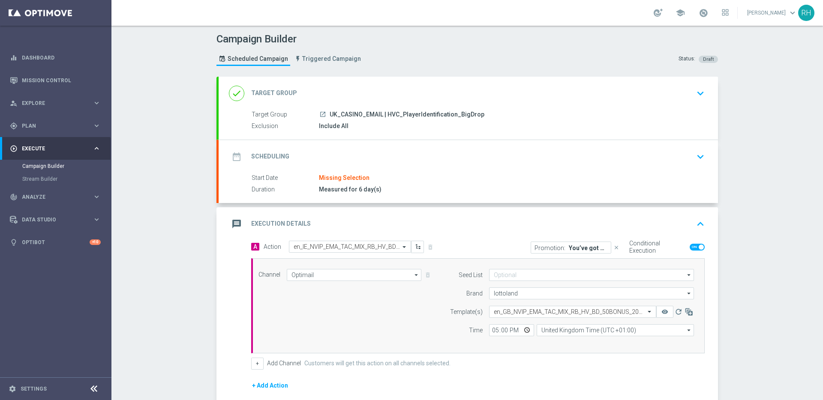
click at [684, 157] on div "date_range Scheduling keyboard_arrow_down" at bounding box center [468, 157] width 479 height 16
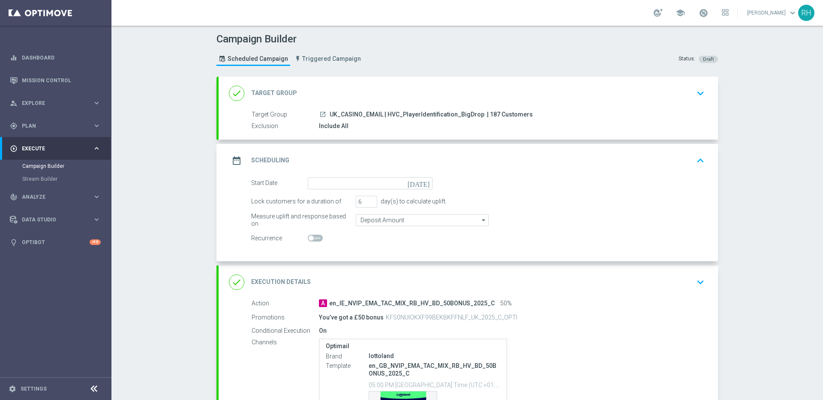
click at [423, 184] on icon "[DATE]" at bounding box center [420, 181] width 25 height 9
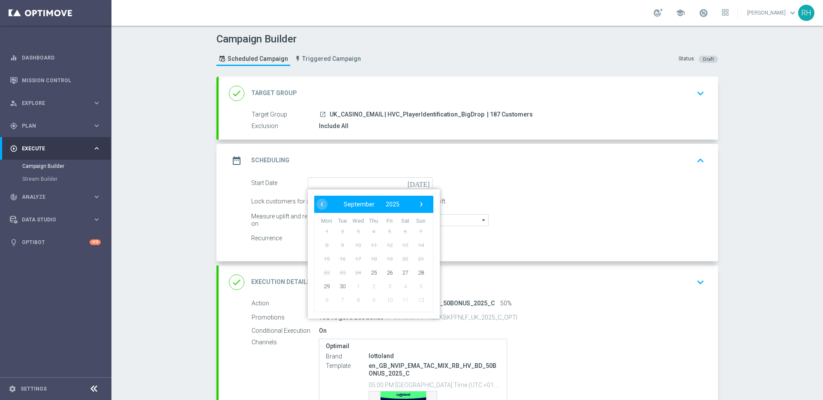
click at [695, 154] on icon "keyboard_arrow_up" at bounding box center [700, 160] width 13 height 13
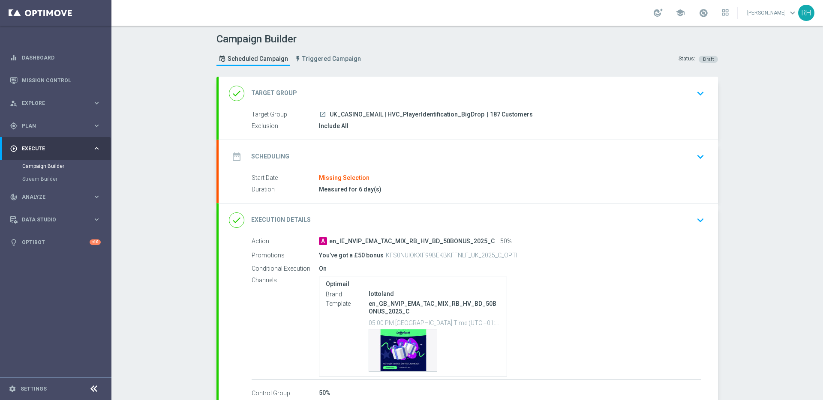
click at [695, 154] on div "date_range Scheduling keyboard_arrow_down Start Date Missing Selection Duration…" at bounding box center [468, 171] width 499 height 63
click at [684, 159] on div "date_range Scheduling keyboard_arrow_down" at bounding box center [468, 157] width 479 height 16
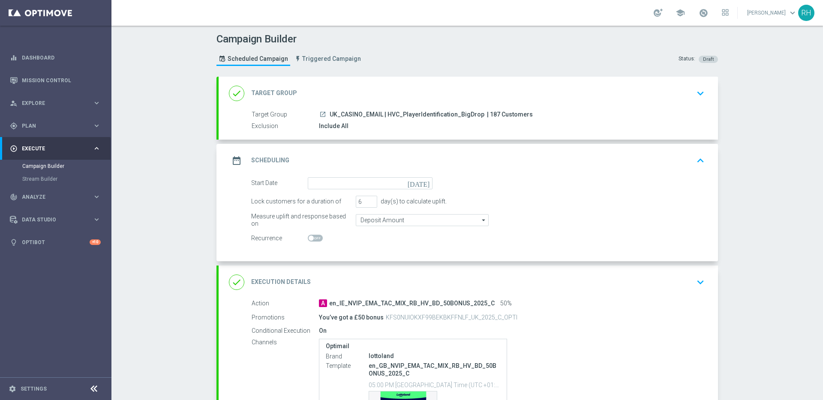
click at [421, 184] on icon "today" at bounding box center [420, 181] width 25 height 9
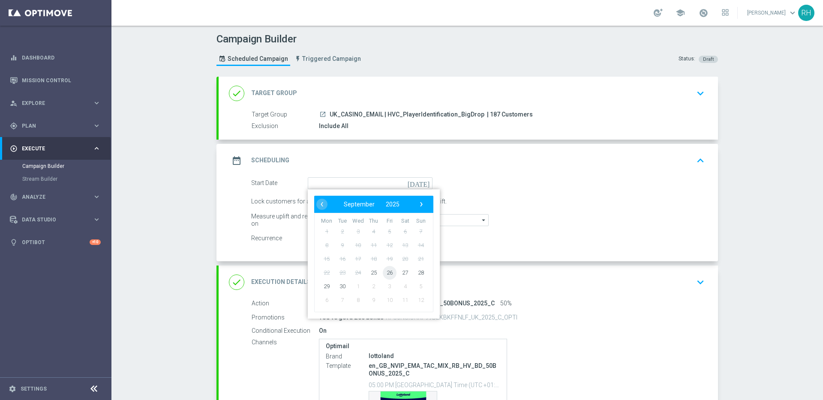
click at [383, 276] on span "26" at bounding box center [390, 273] width 14 height 14
type input "26 Sep 2025"
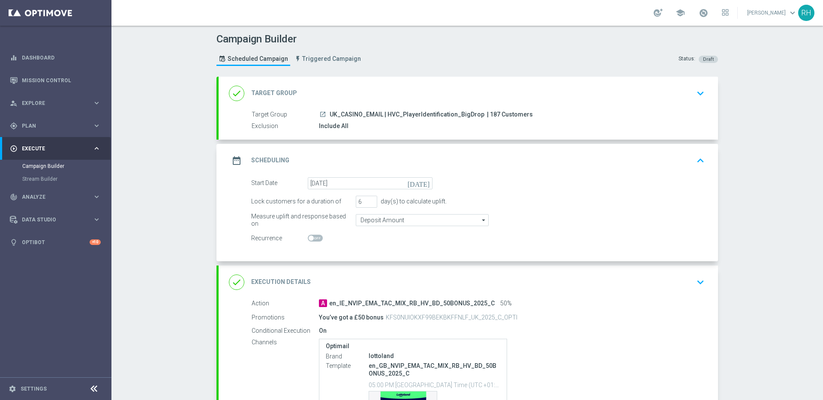
click at [707, 228] on div "Start Date 26 Sep 2025 today Lock customers for a duration of 6 day(s) to calcu…" at bounding box center [468, 219] width 499 height 84
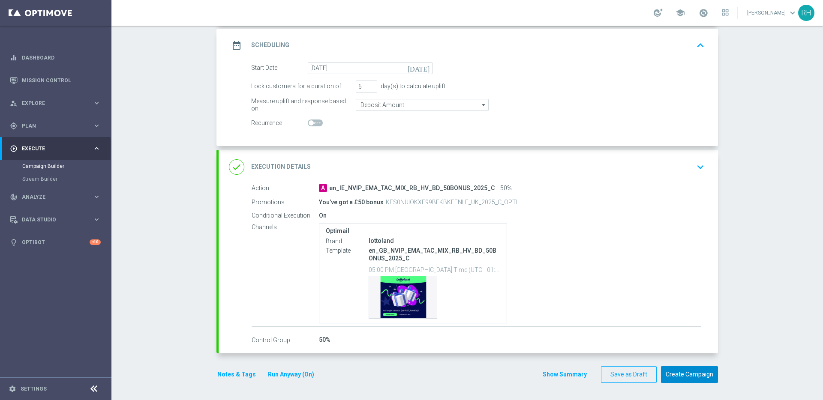
click at [687, 380] on button "Create Campaign" at bounding box center [689, 374] width 57 height 17
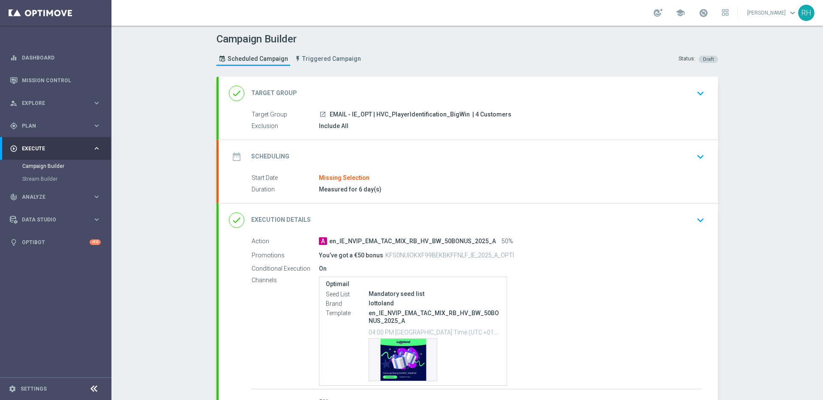
click at [438, 171] on div "date_range Scheduling keyboard_arrow_down" at bounding box center [468, 156] width 499 height 33
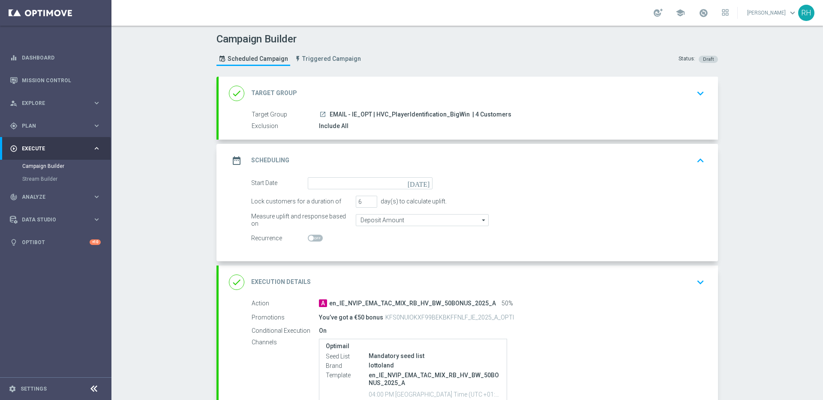
click at [421, 181] on icon "[DATE]" at bounding box center [420, 181] width 25 height 9
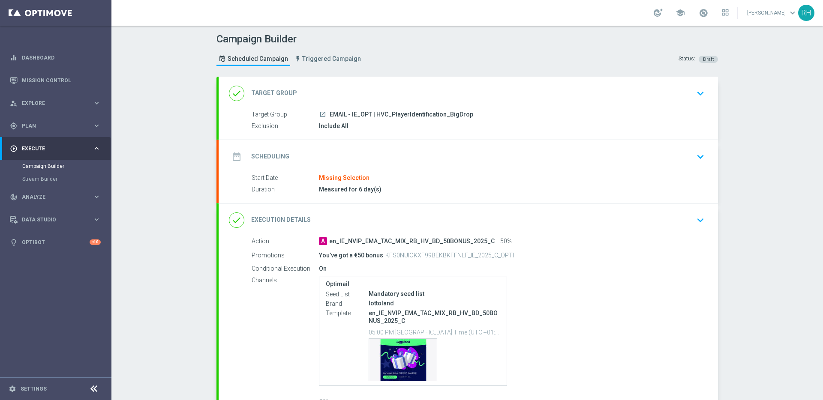
click at [452, 159] on div "date_range Scheduling keyboard_arrow_down" at bounding box center [468, 157] width 479 height 16
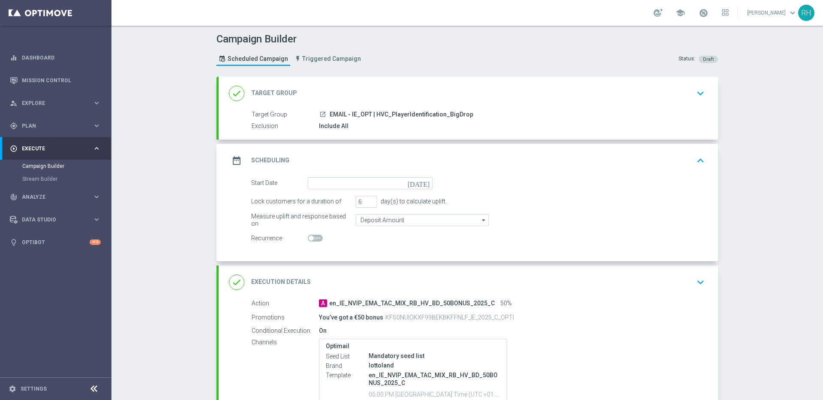
click at [421, 183] on icon "[DATE]" at bounding box center [420, 181] width 25 height 9
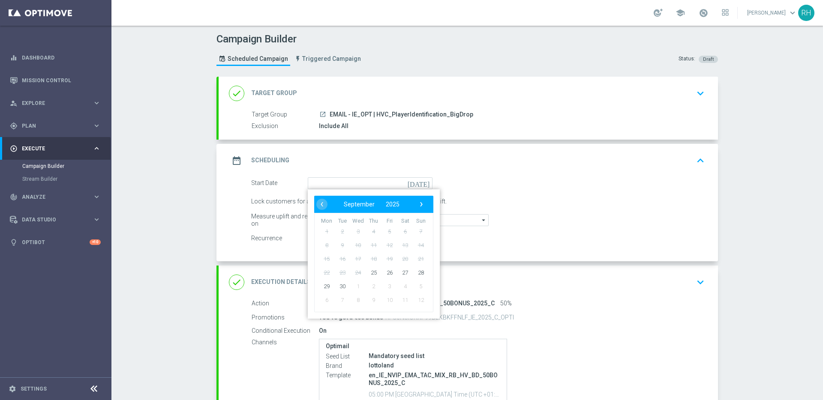
type input "[DATE]"
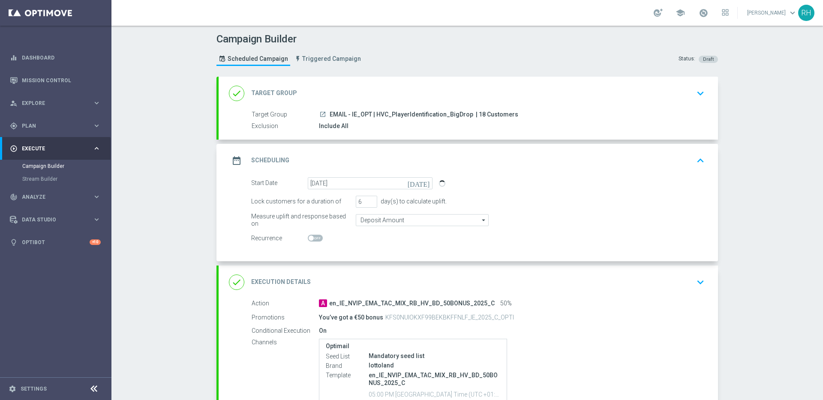
click at [677, 158] on div "date_range Scheduling keyboard_arrow_up" at bounding box center [468, 161] width 479 height 16
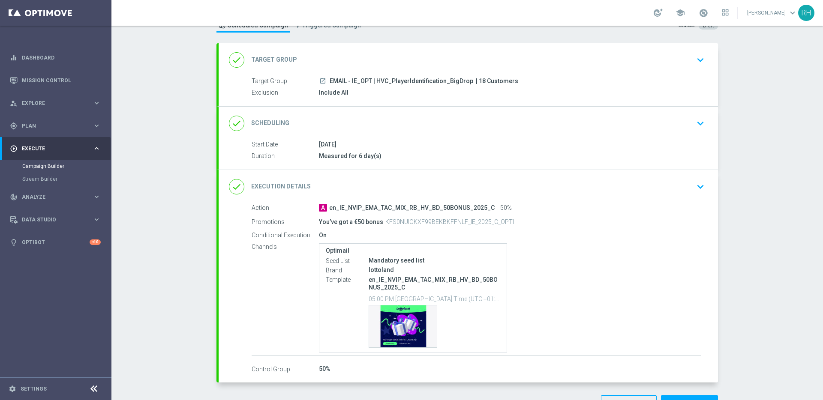
scroll to position [63, 0]
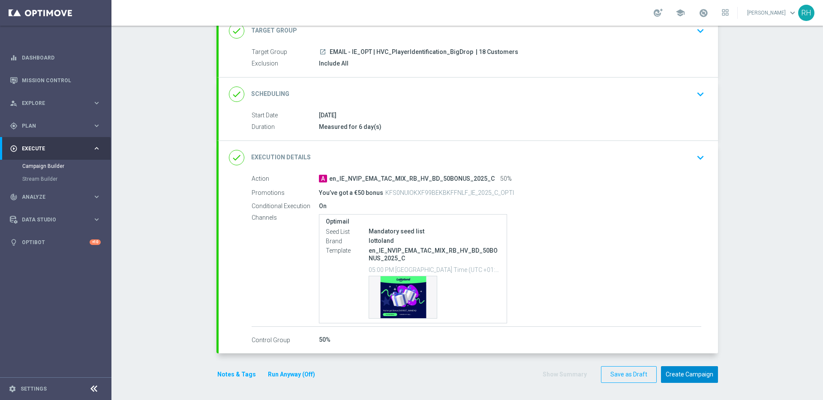
click at [692, 369] on button "Create Campaign" at bounding box center [689, 374] width 57 height 17
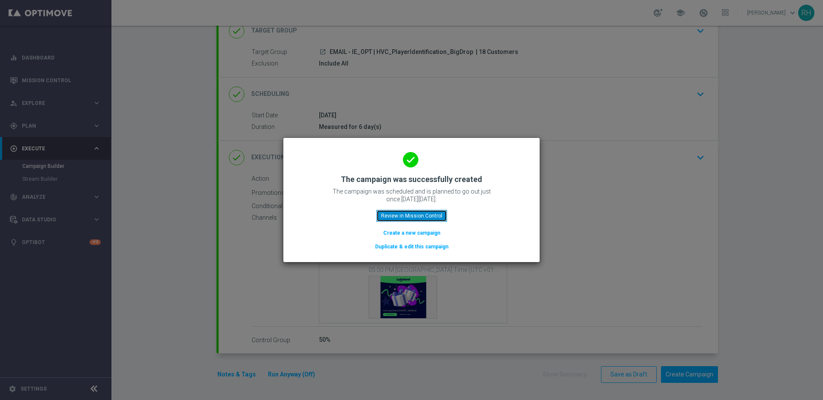
click at [420, 210] on button "Review in Mission Control" at bounding box center [411, 216] width 71 height 12
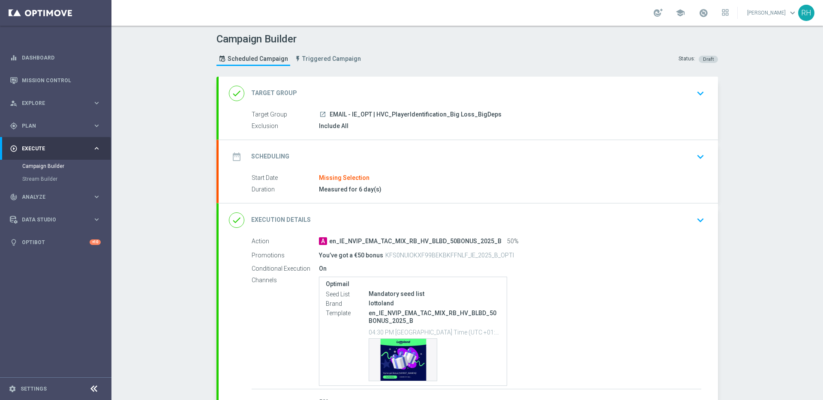
click at [565, 155] on div "date_range Scheduling keyboard_arrow_down" at bounding box center [468, 157] width 479 height 16
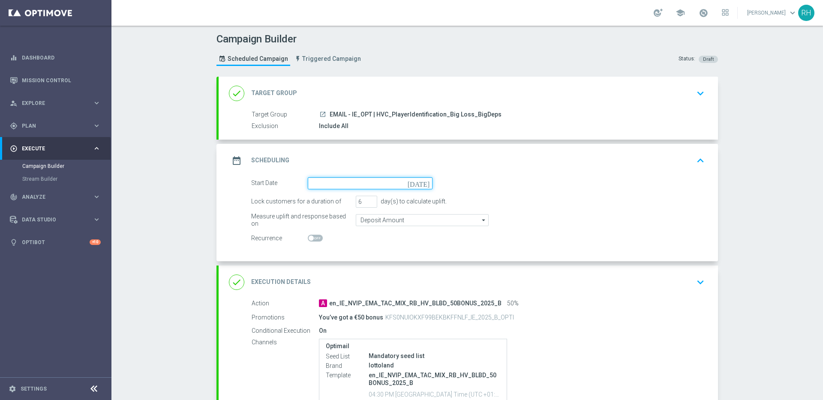
click at [419, 183] on input at bounding box center [370, 183] width 125 height 12
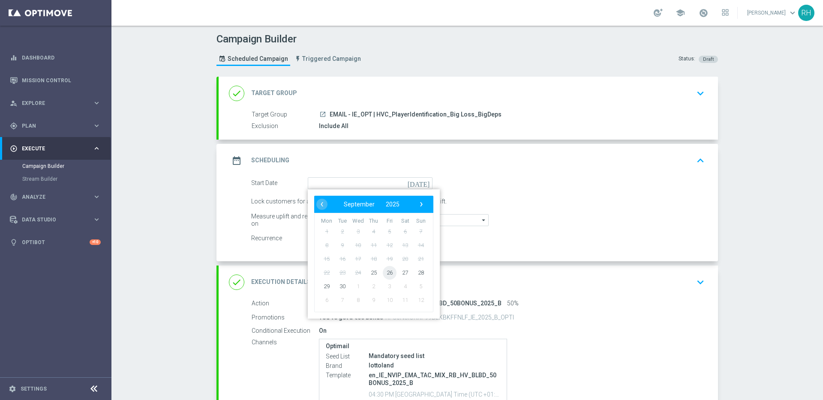
click at [390, 274] on span "26" at bounding box center [390, 273] width 14 height 14
type input "[DATE]"
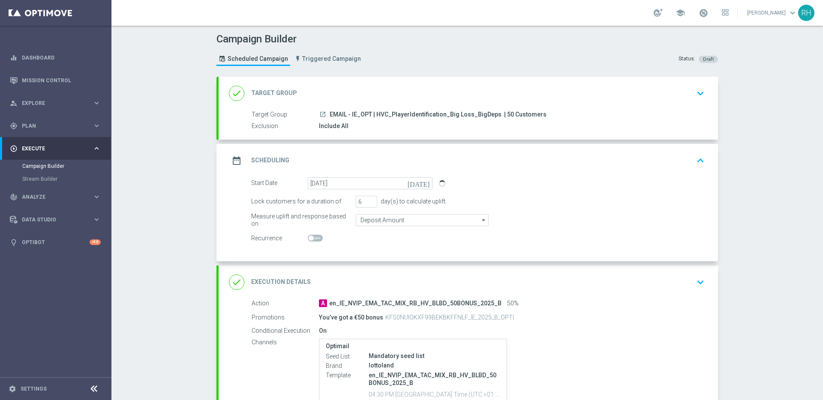
click at [694, 165] on icon "keyboard_arrow_up" at bounding box center [700, 160] width 13 height 13
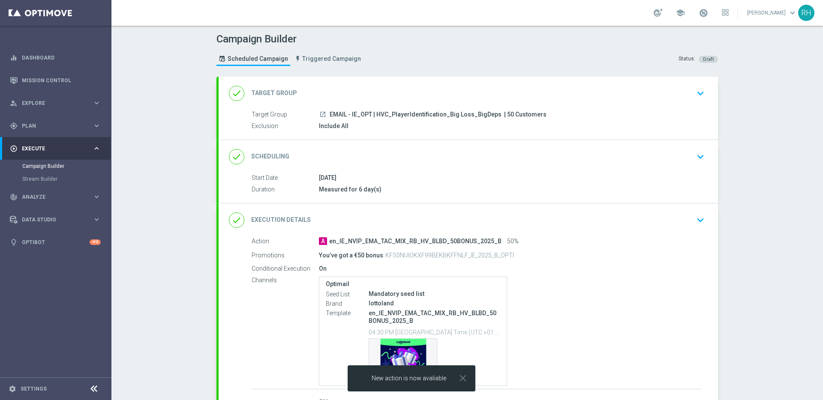
scroll to position [63, 0]
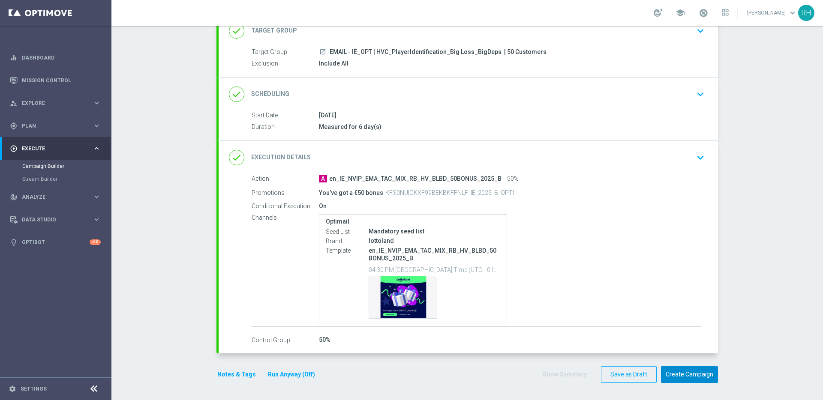
click at [662, 375] on button "Create Campaign" at bounding box center [689, 374] width 57 height 17
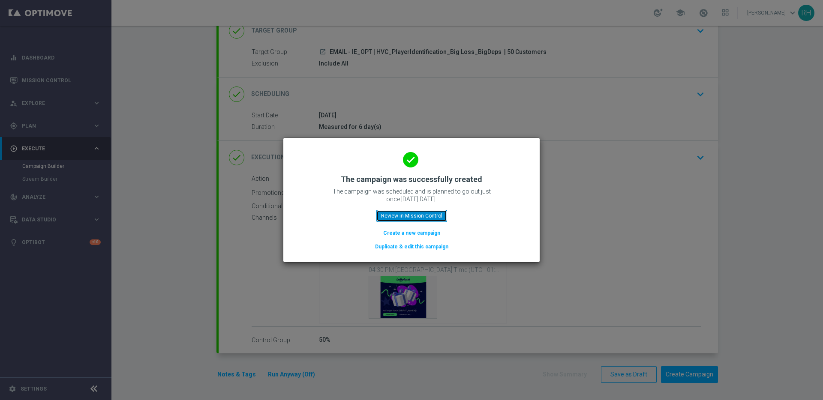
click at [426, 218] on button "Review in Mission Control" at bounding box center [411, 216] width 71 height 12
